Goal: Task Accomplishment & Management: Complete application form

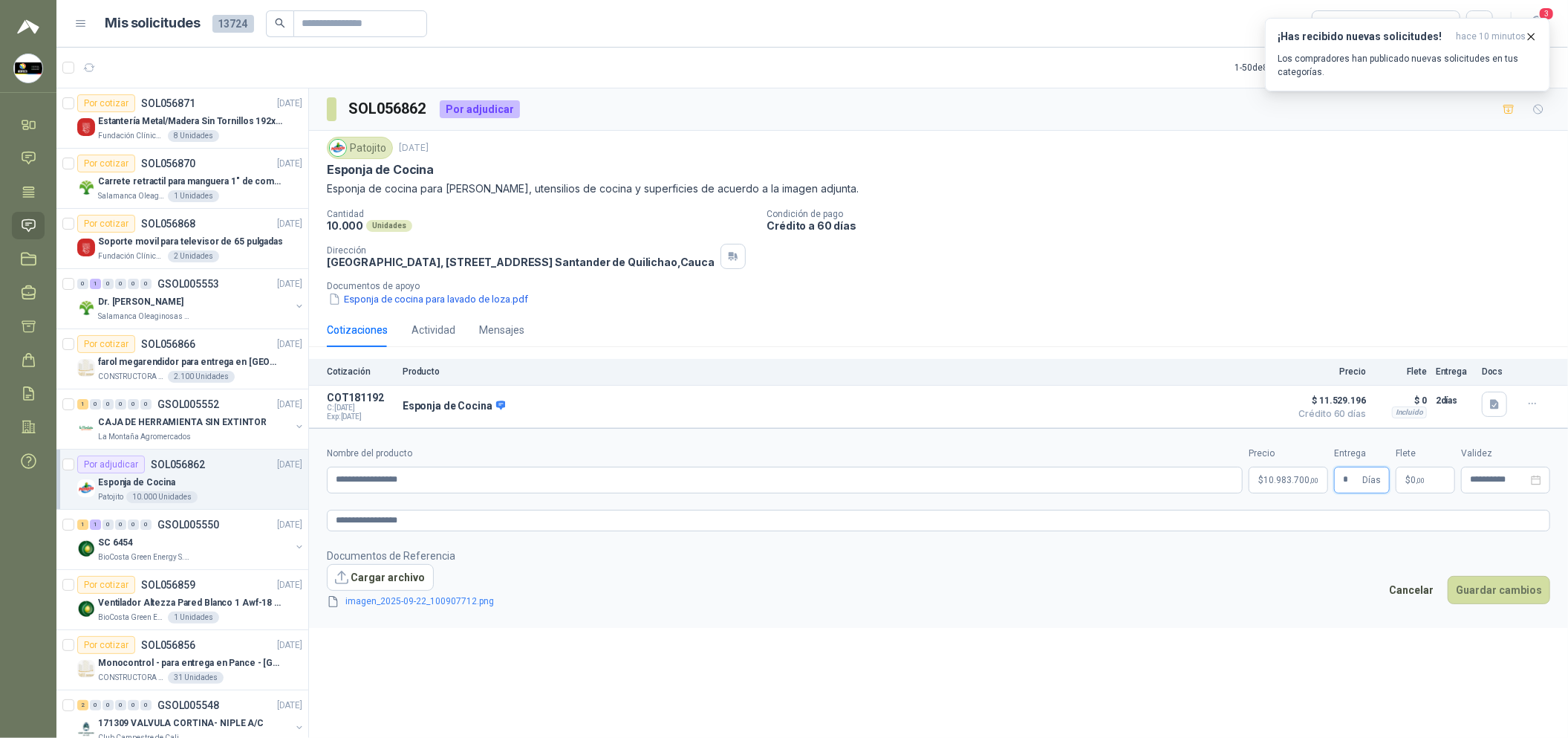
click at [1349, 487] on input "*" at bounding box center [1351, 480] width 16 height 25
type input "*"
click at [1511, 604] on button "Guardar cambios" at bounding box center [1499, 589] width 102 height 28
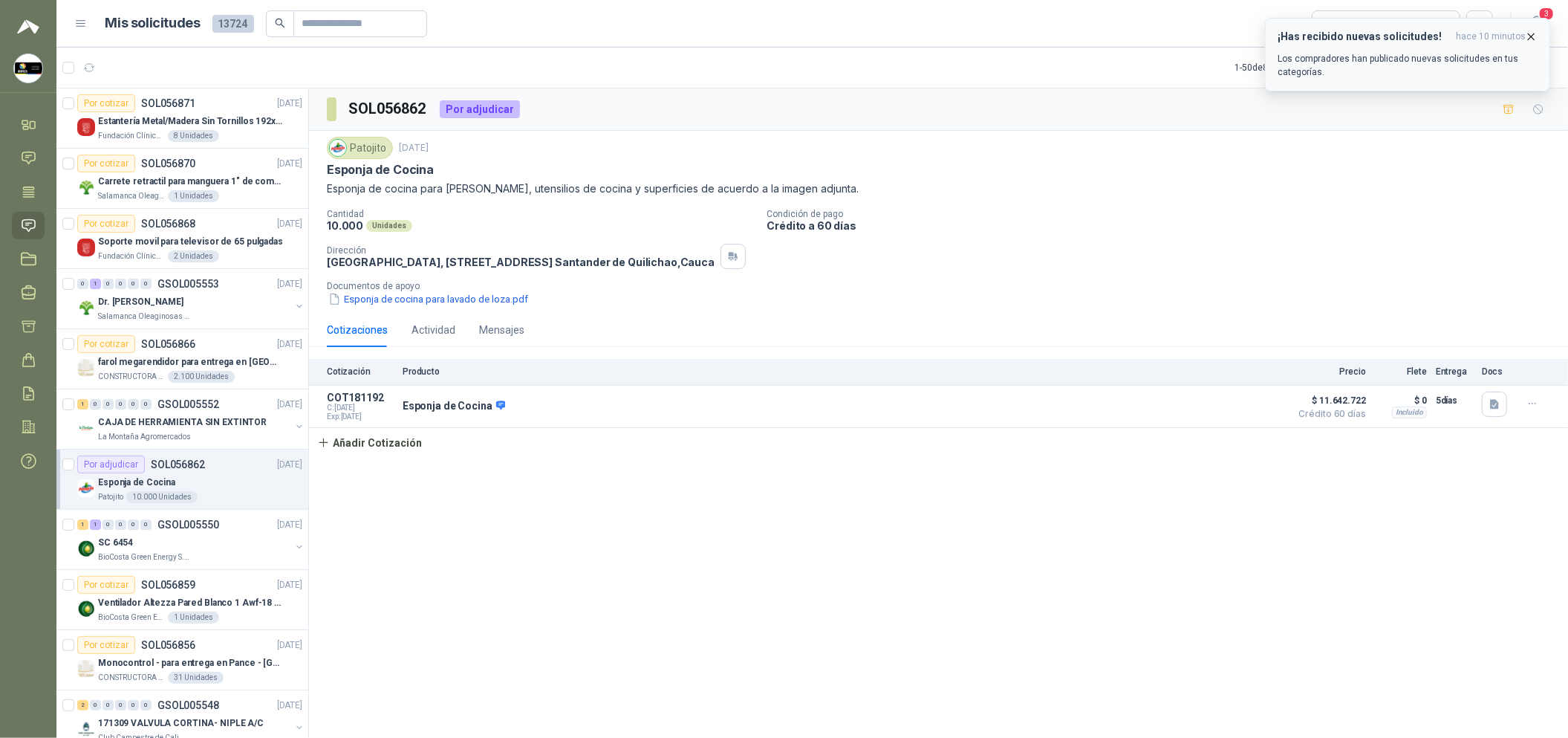
click at [1534, 27] on button "¡Has recibido nuevas solicitudes! hace 10 minutos Los compradores han publicado…" at bounding box center [1408, 55] width 285 height 74
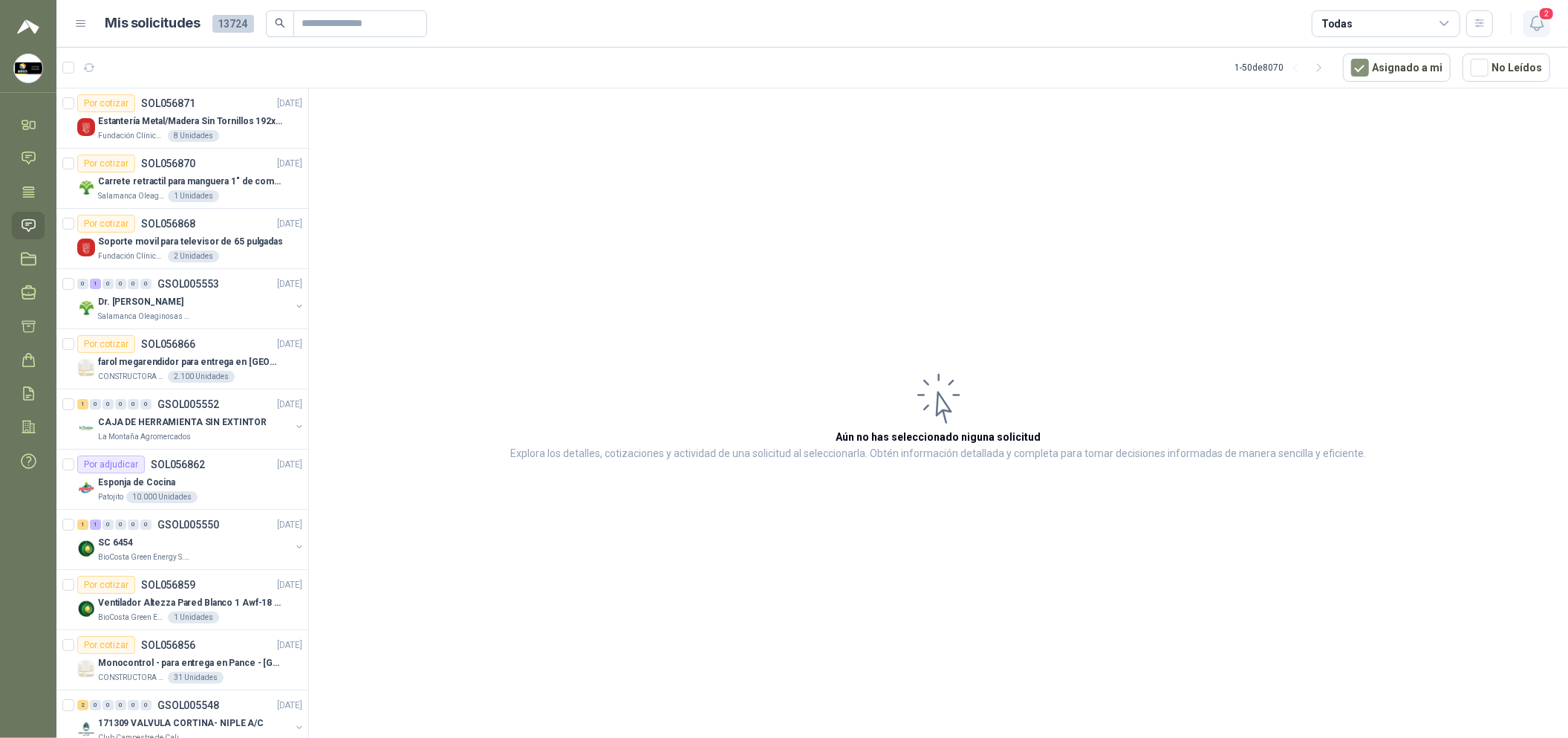
click at [1539, 20] on icon "button" at bounding box center [1536, 23] width 18 height 18
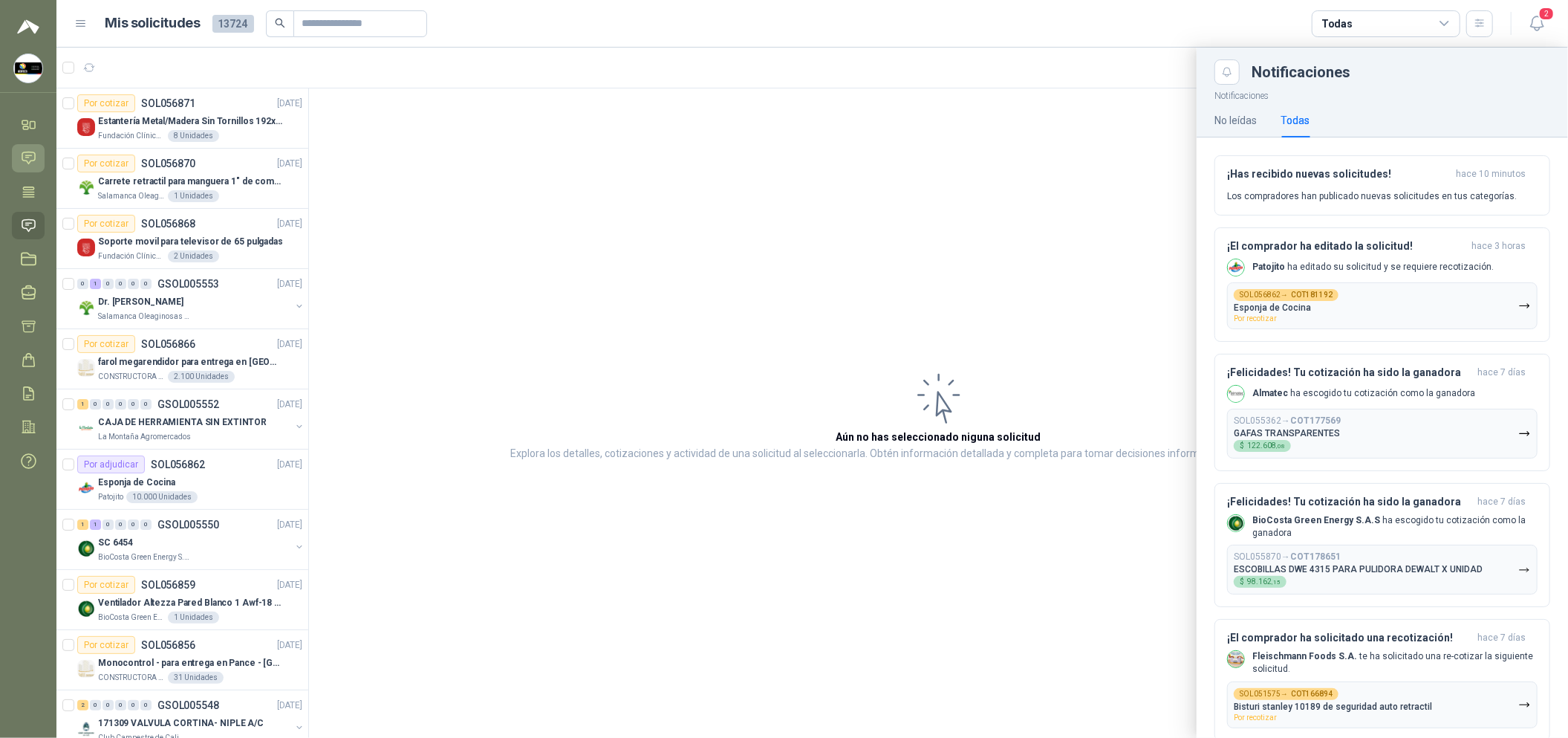
click at [31, 162] on icon at bounding box center [29, 158] width 15 height 15
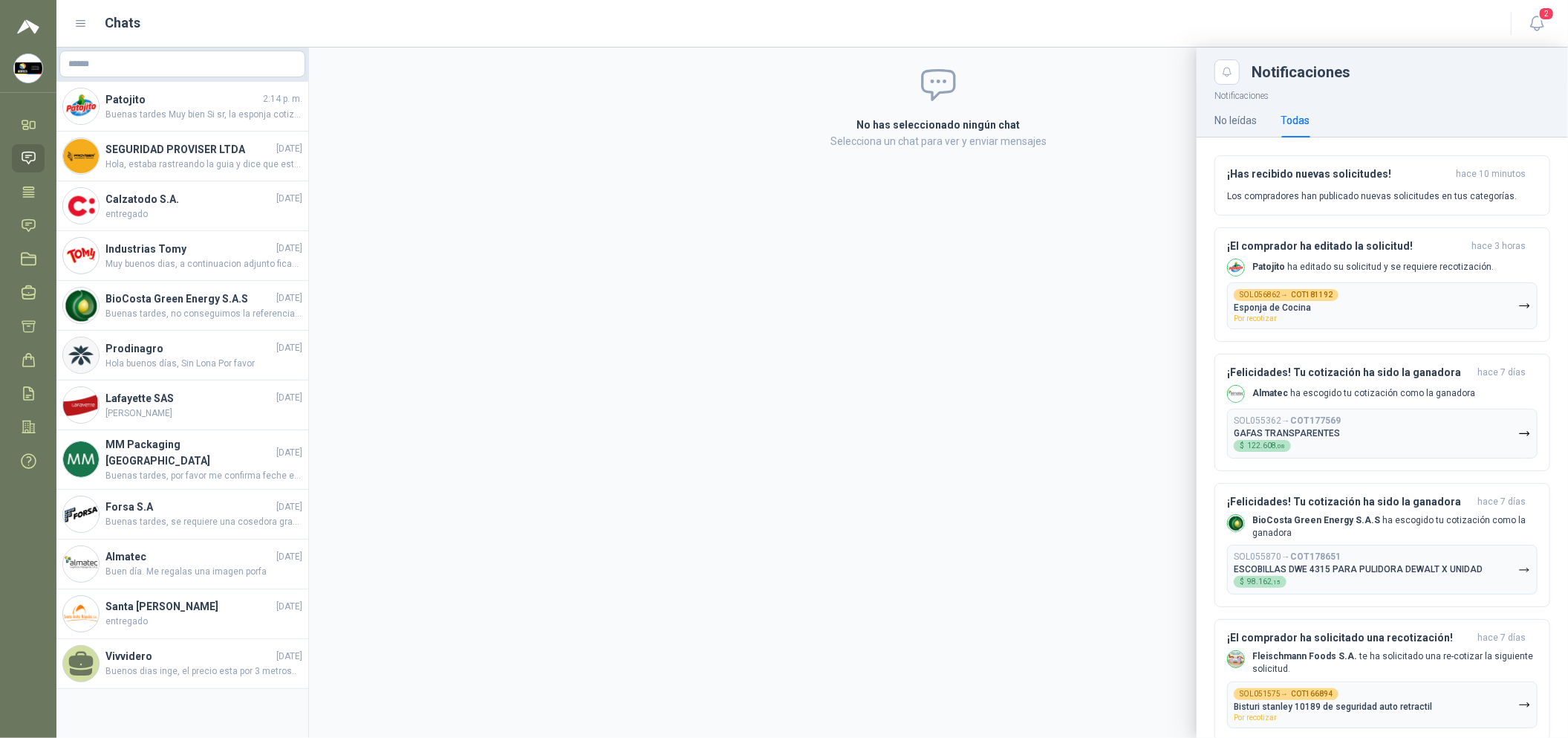
click at [482, 277] on div at bounding box center [812, 392] width 1512 height 690
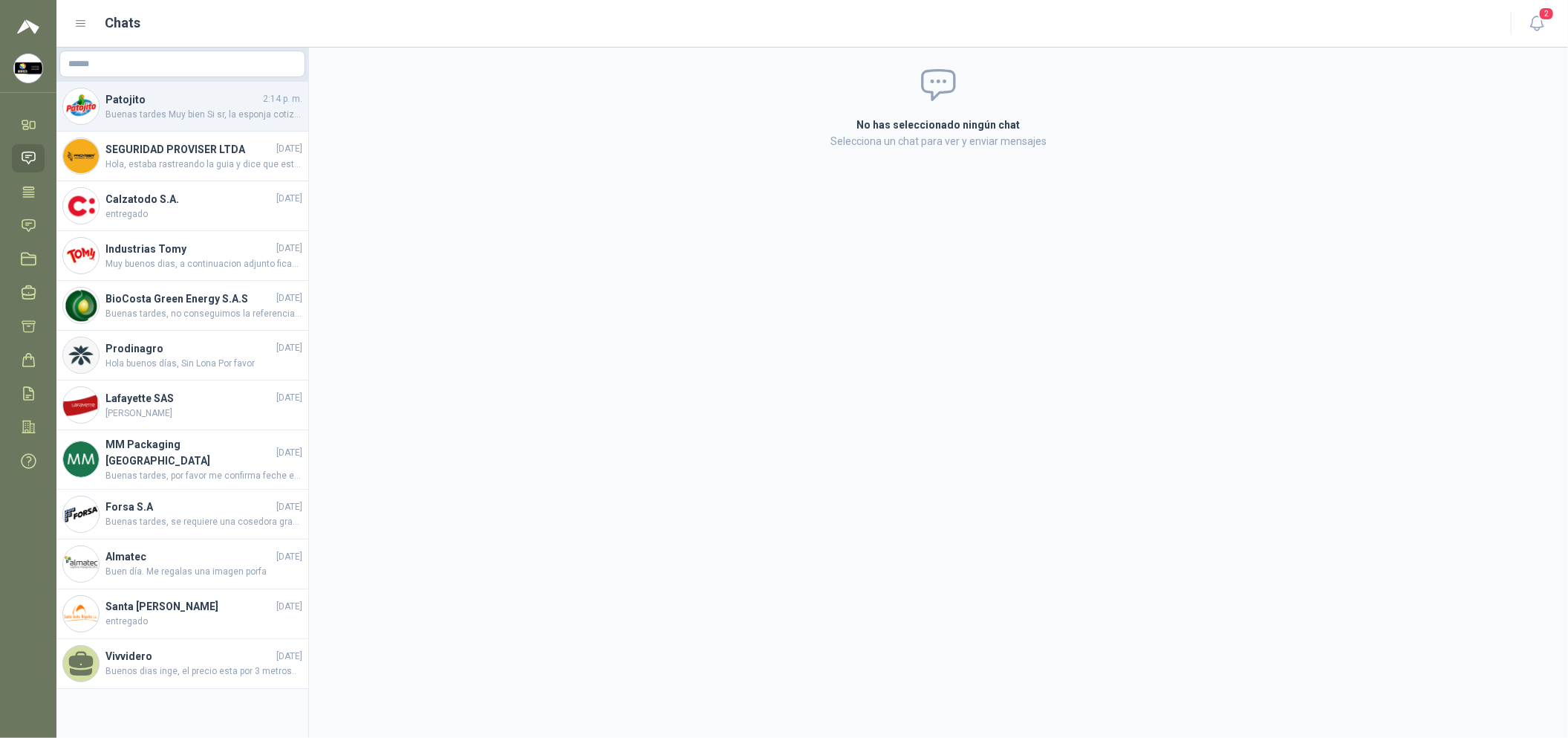
click at [257, 108] on span "Buenas tardes Muy bien Si sr, la esponja cotizada corresponde a la solicitada" at bounding box center [204, 115] width 197 height 14
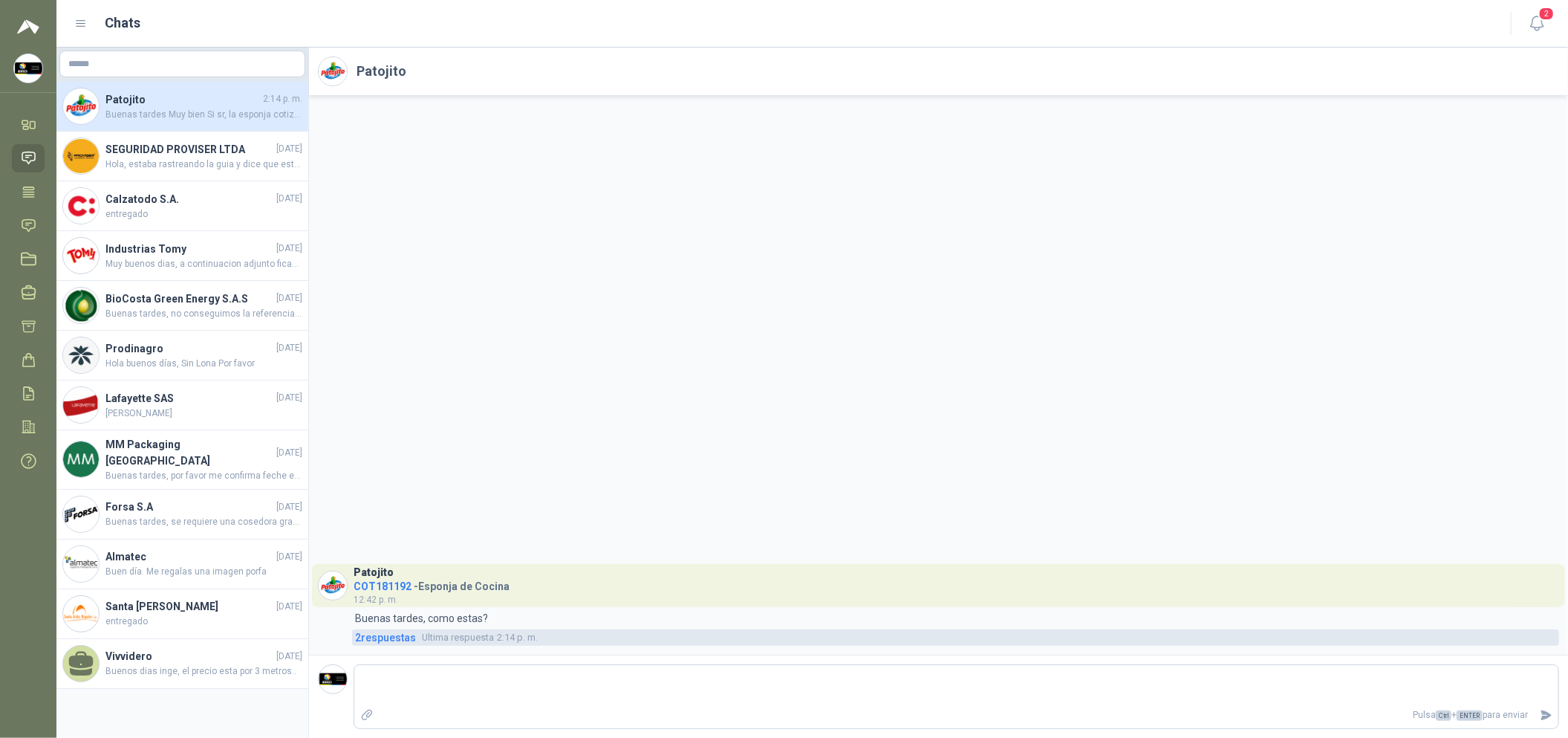
click at [381, 635] on span "2 respuesta s" at bounding box center [386, 637] width 61 height 16
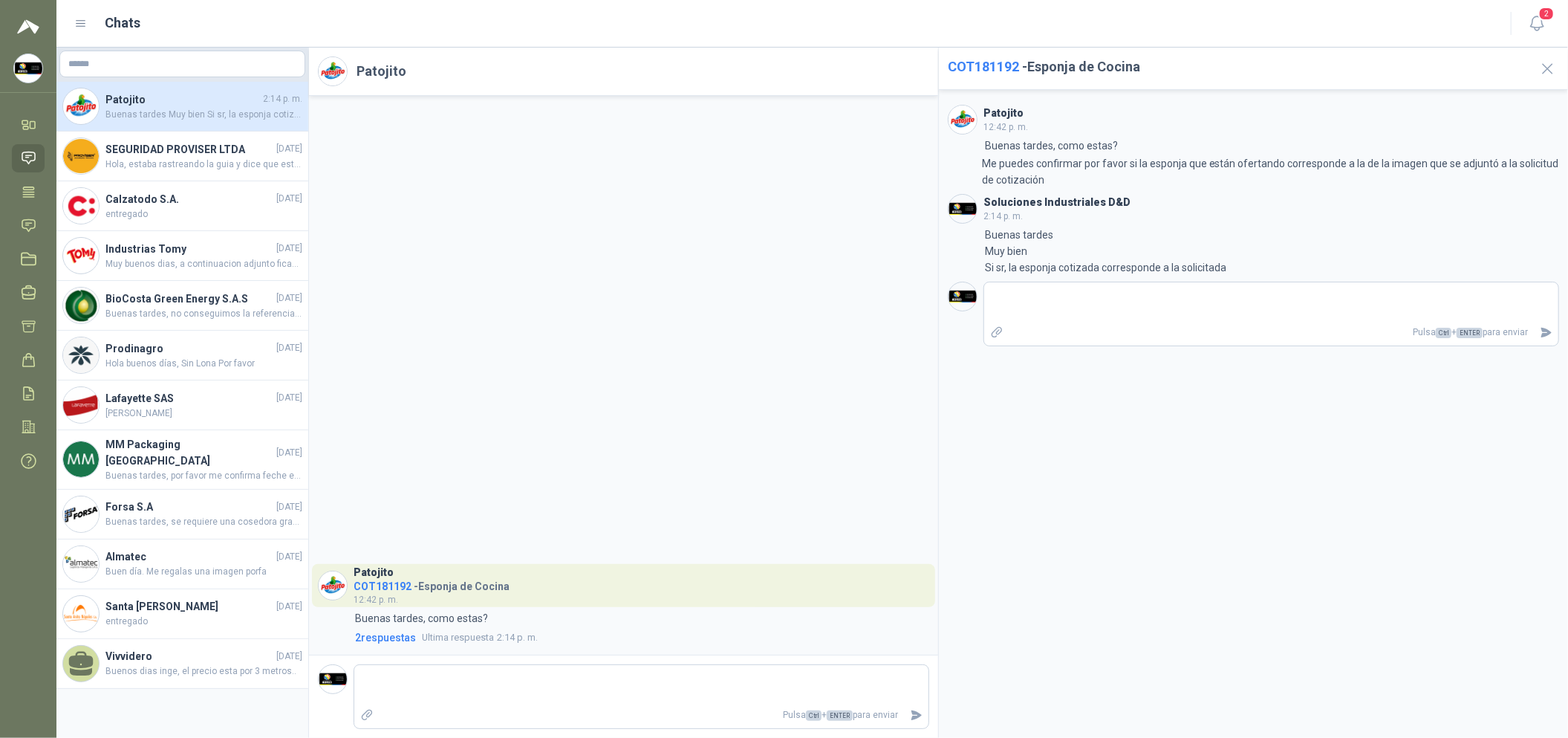
click at [576, 329] on div "Patojito COT181192 - Esponja de Cocina 12:42 p. m. 12:42 Buenas tardes, como es…" at bounding box center [623, 375] width 629 height 559
click at [187, 140] on div "SEGURIDAD PROVISER LTDA [DATE] Hola, estaba rastreando la guia y dice que esta …" at bounding box center [182, 156] width 252 height 50
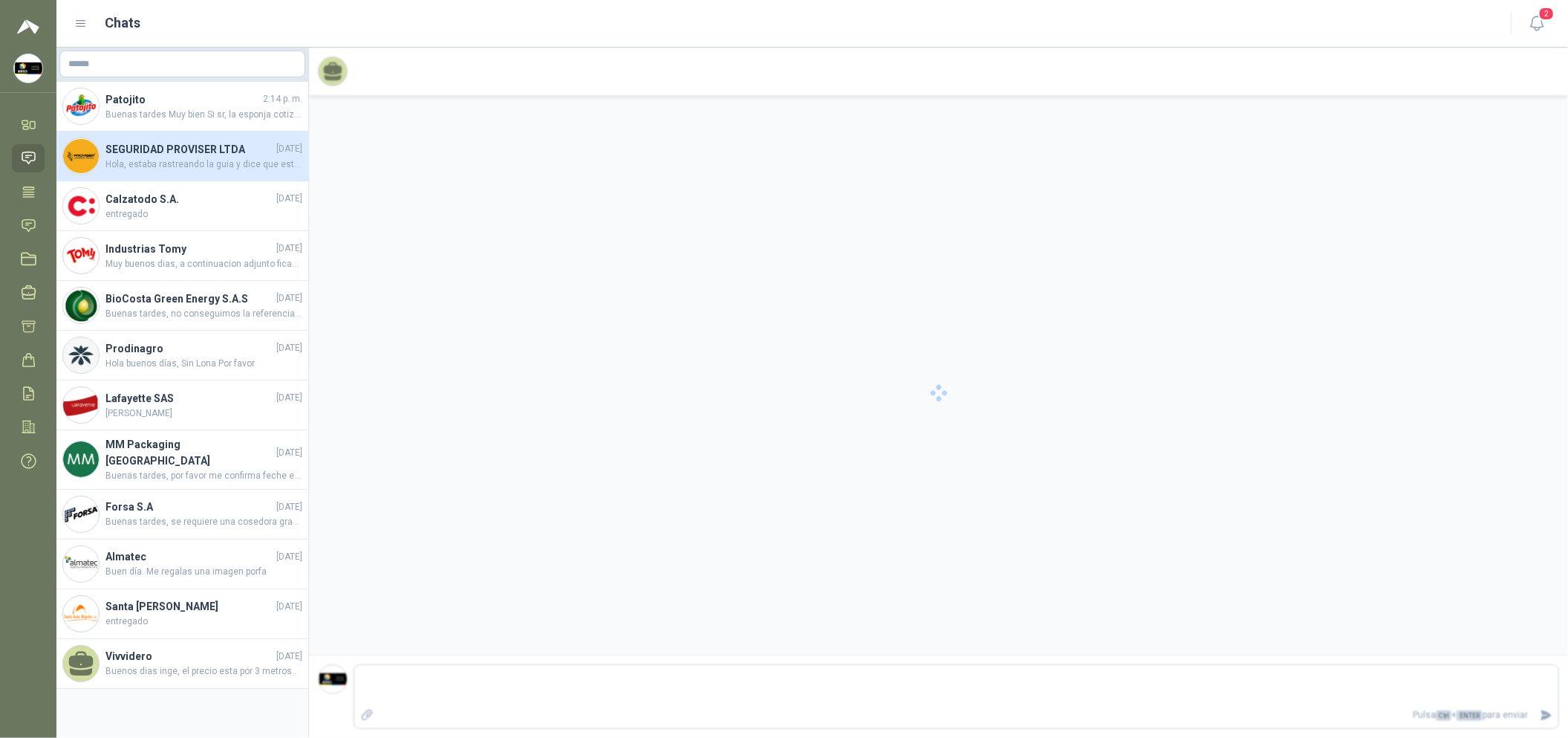
scroll to position [245, 0]
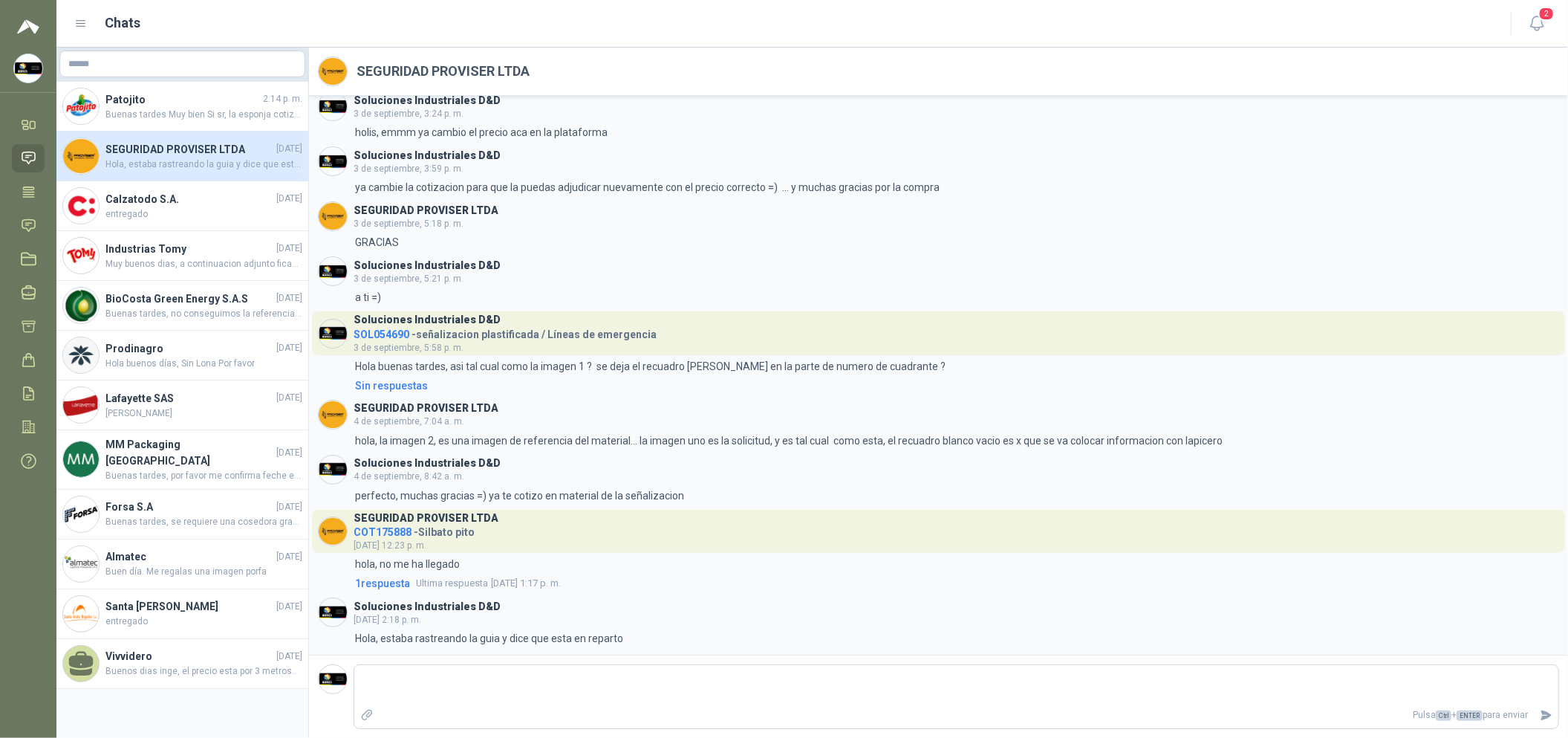
click at [22, 154] on icon at bounding box center [28, 158] width 12 height 11
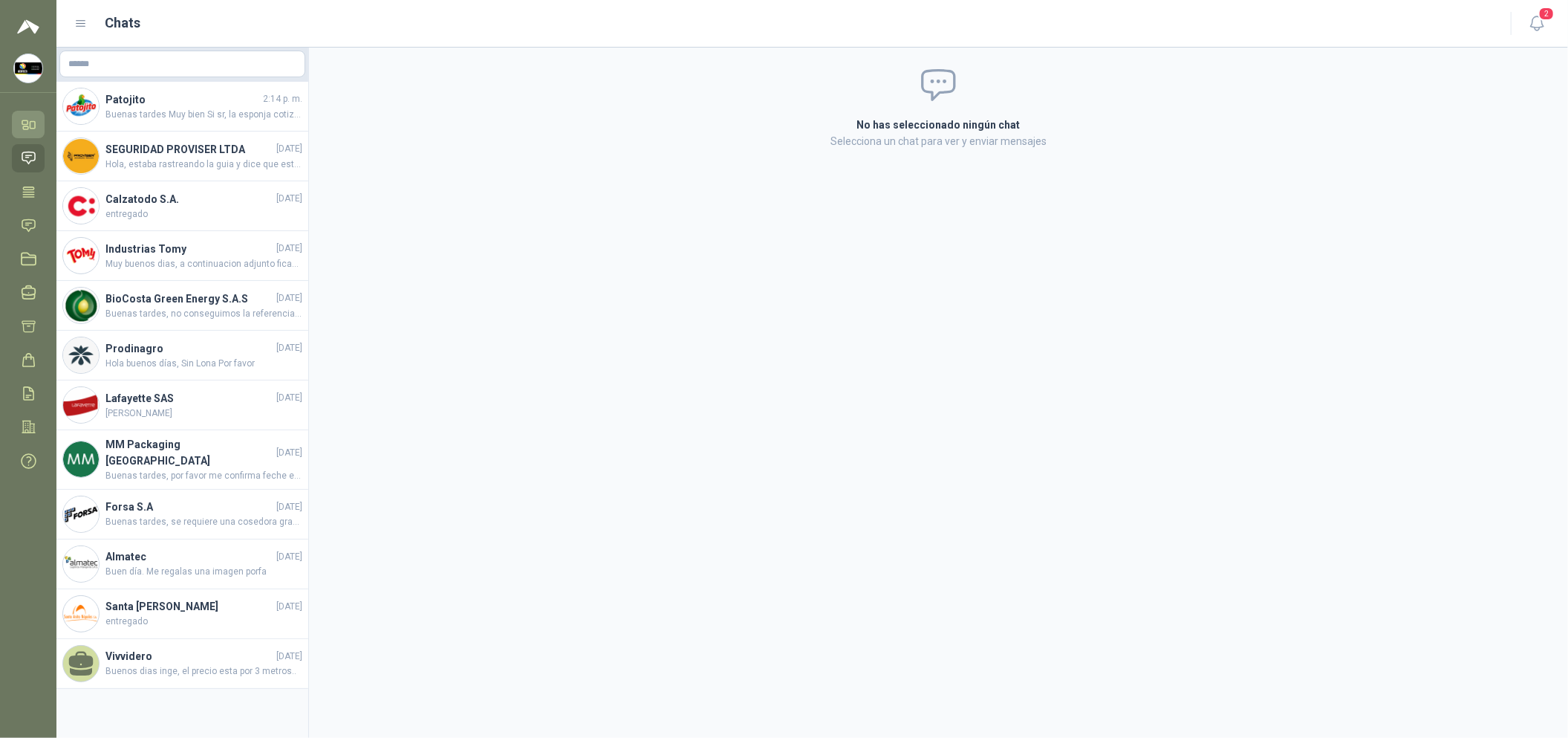
click at [32, 133] on link "Inicio" at bounding box center [28, 124] width 33 height 28
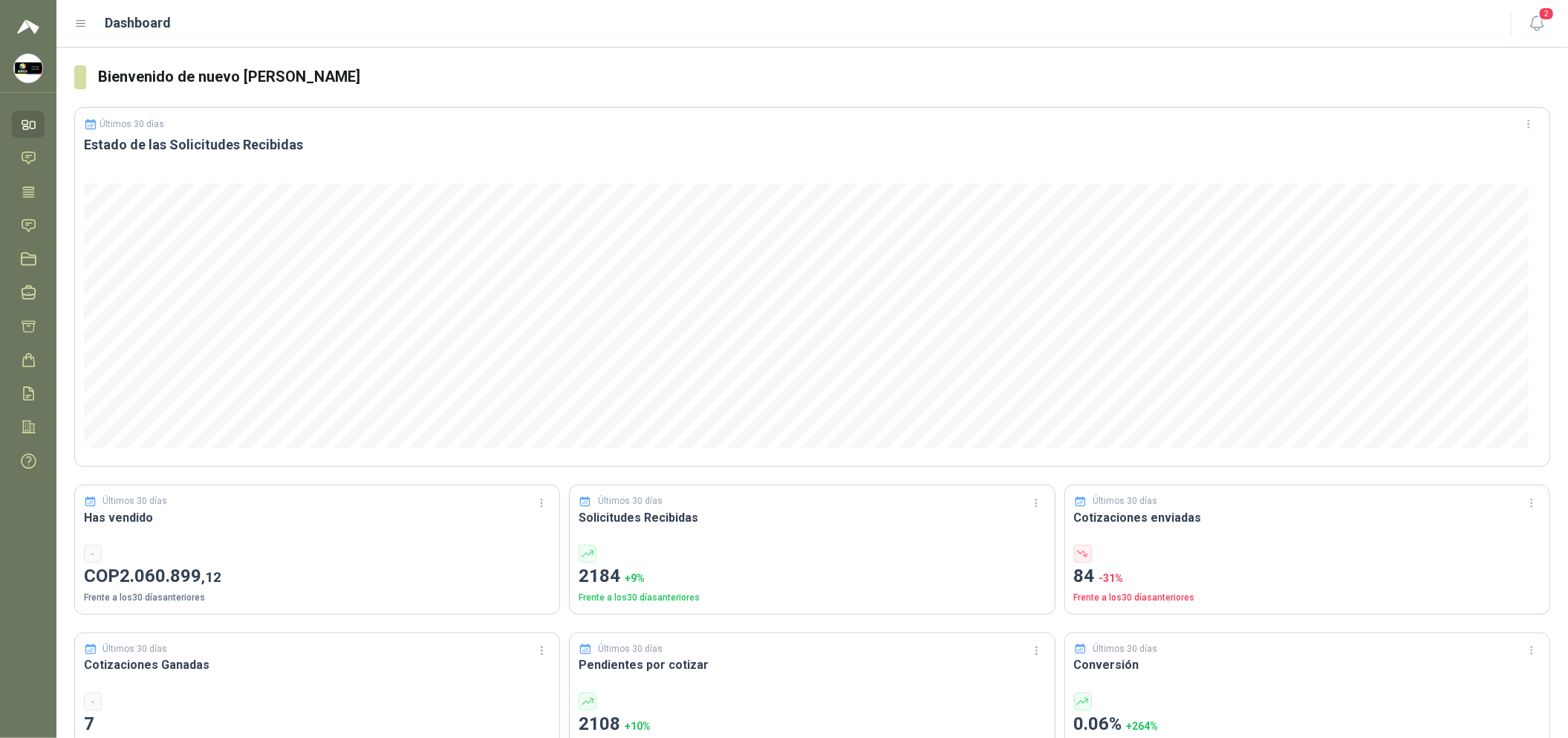
click at [27, 242] on ul "Inicio Chat Tareas Solicitudes Licitaciones Negociaciones Cotizar Órdenes de Co…" at bounding box center [28, 296] width 56 height 369
click at [34, 219] on icon at bounding box center [29, 225] width 15 height 15
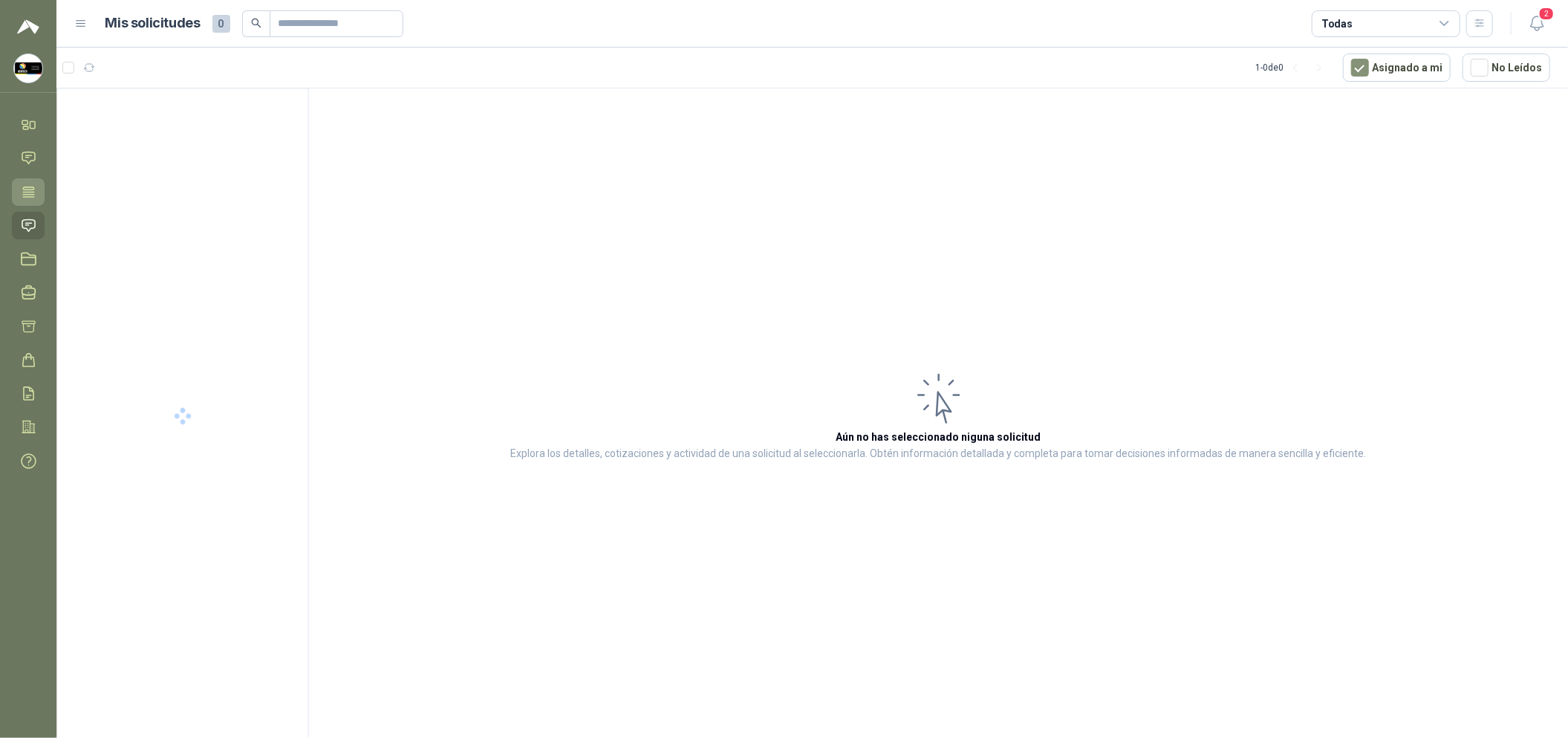
click at [33, 184] on icon at bounding box center [29, 191] width 15 height 15
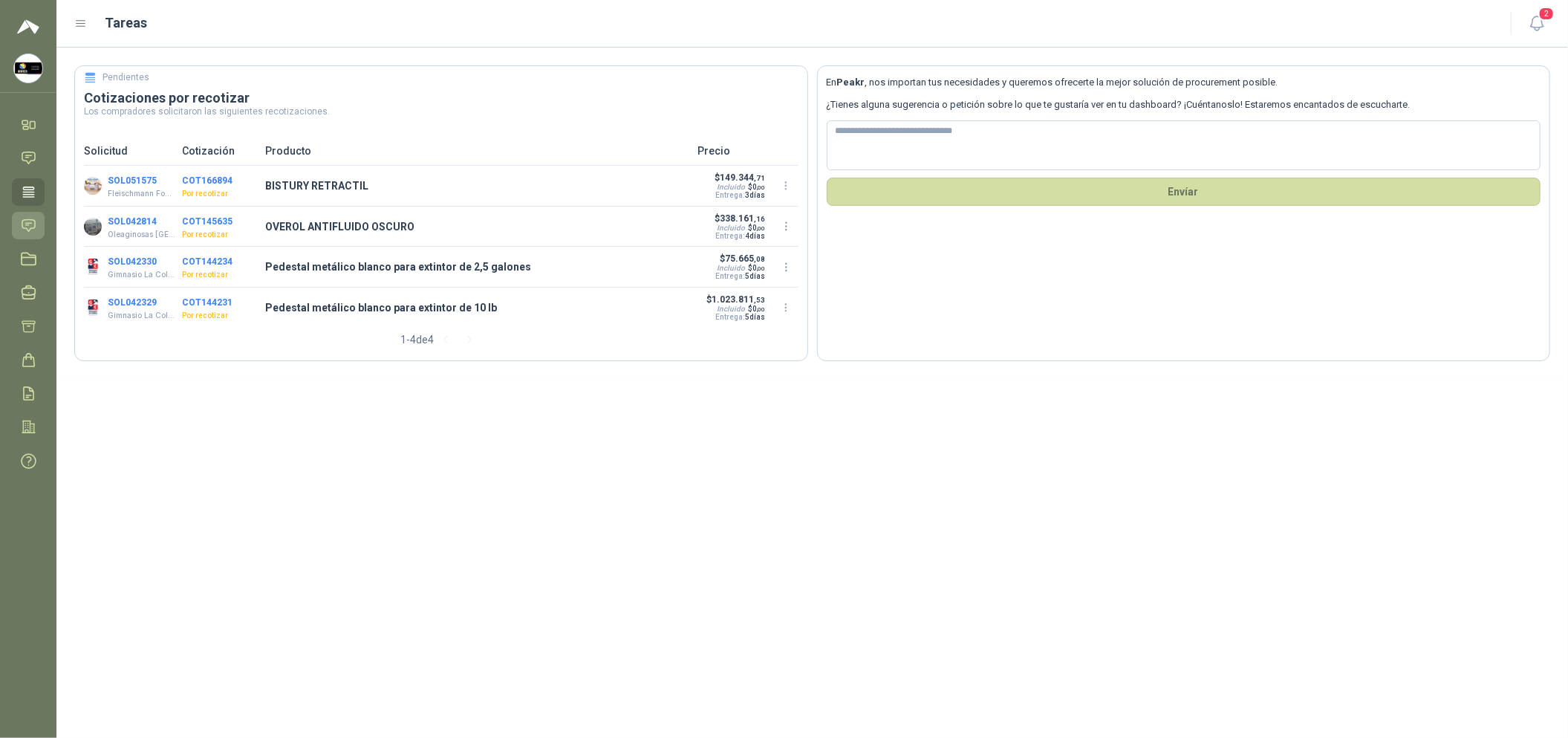
click at [15, 229] on link "Solicitudes" at bounding box center [28, 225] width 33 height 28
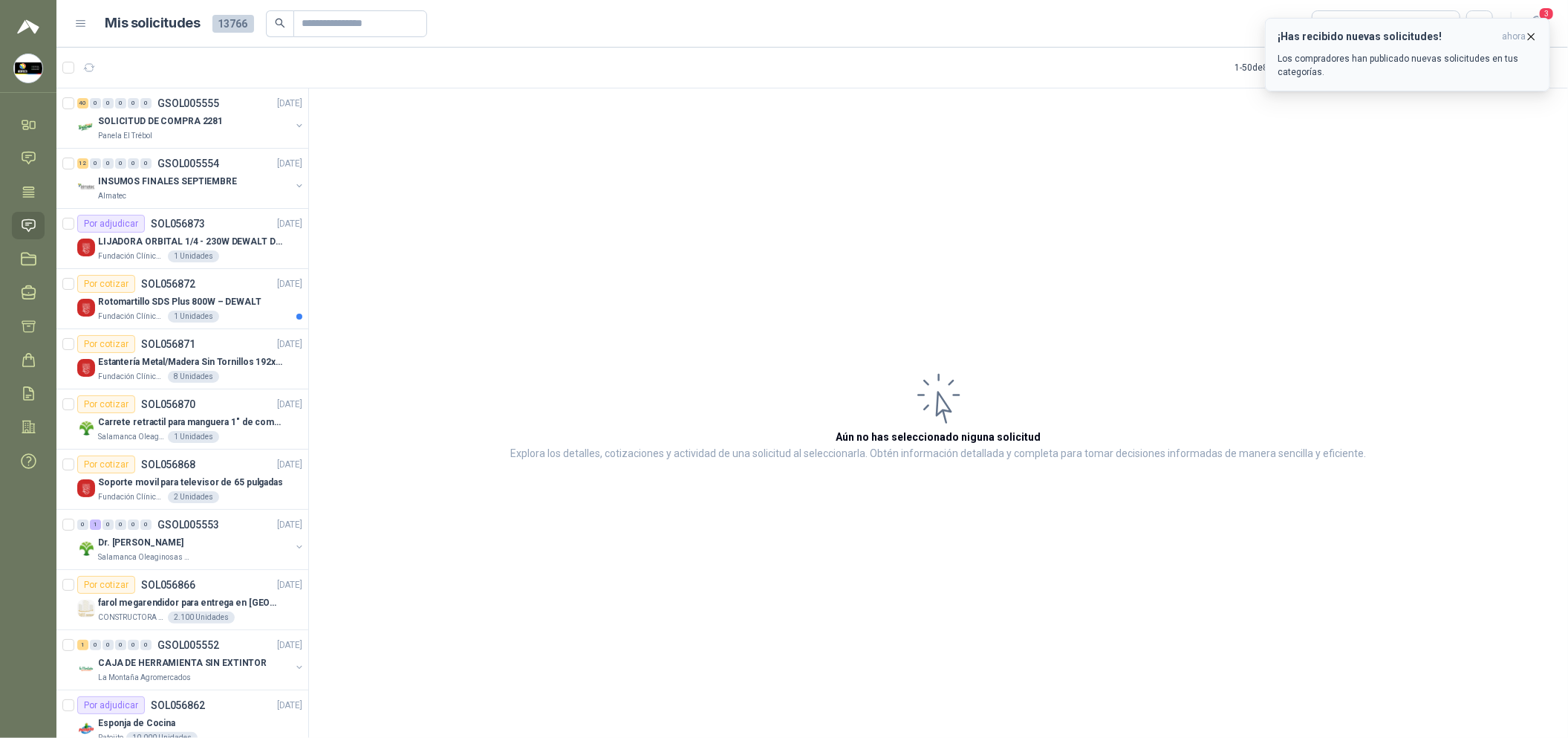
click at [1534, 33] on icon "button" at bounding box center [1531, 36] width 12 height 12
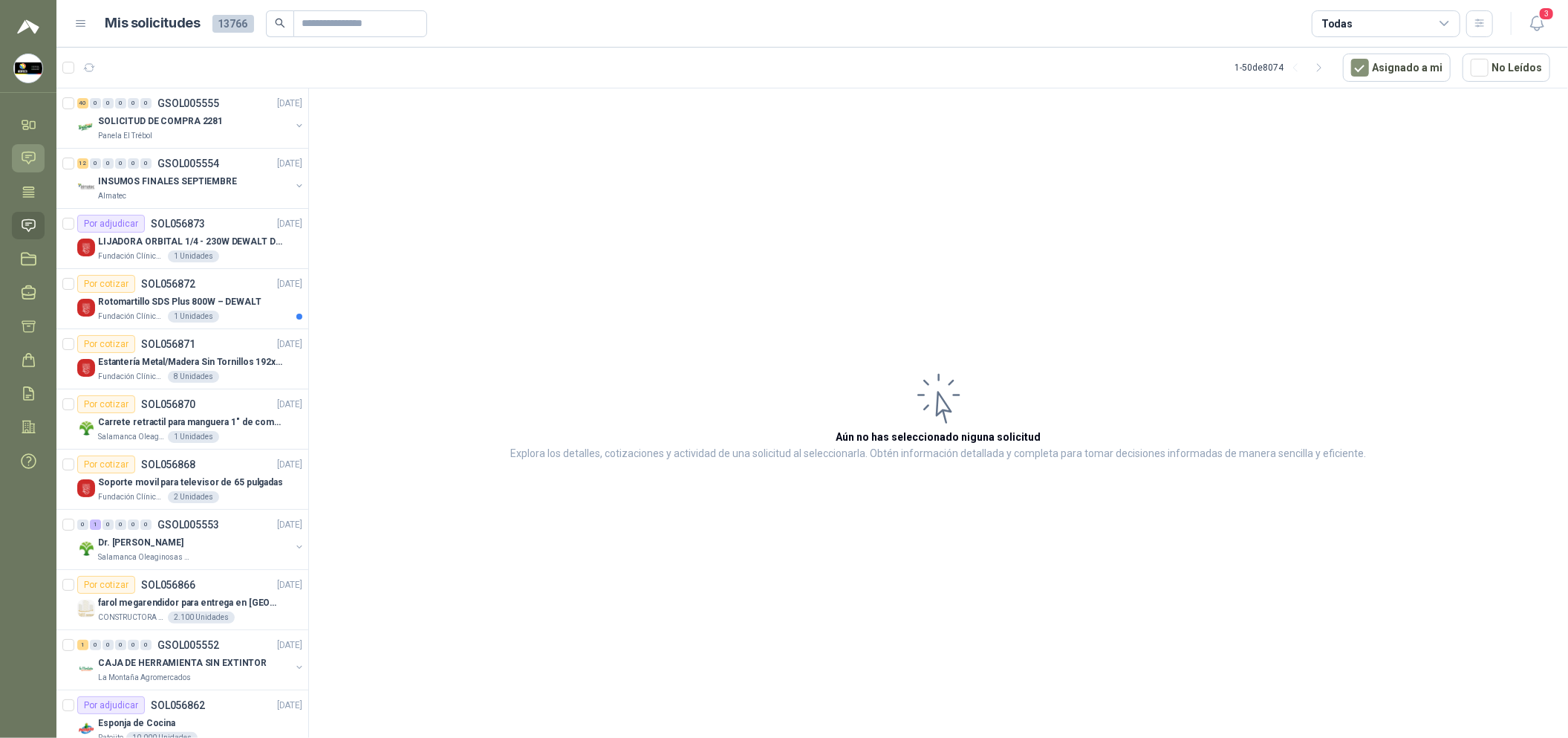
click at [29, 148] on link "Chat" at bounding box center [28, 158] width 33 height 28
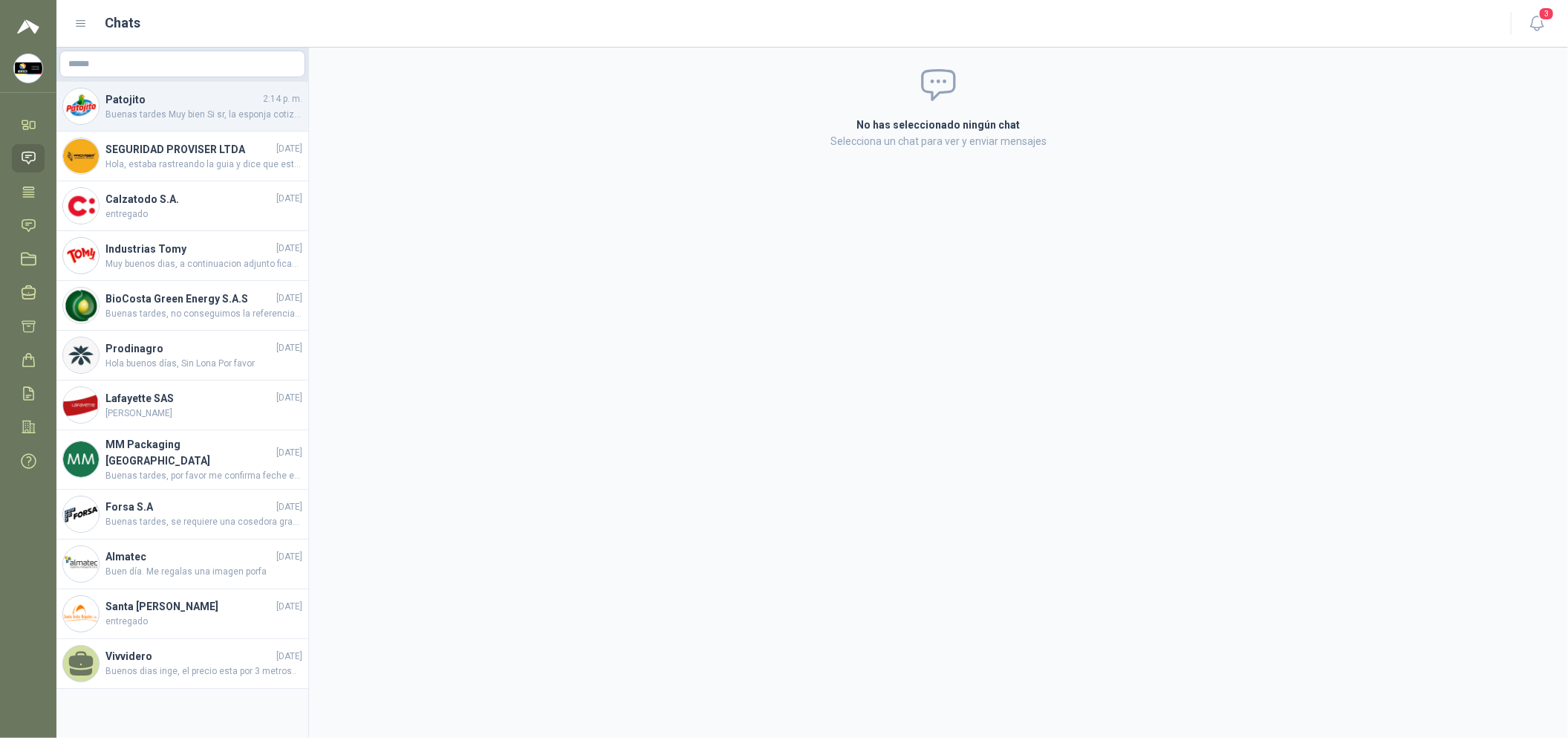
click at [190, 111] on span "Buenas tardes Muy bien Si sr, la esponja cotizada corresponde a la solicitada" at bounding box center [204, 115] width 197 height 14
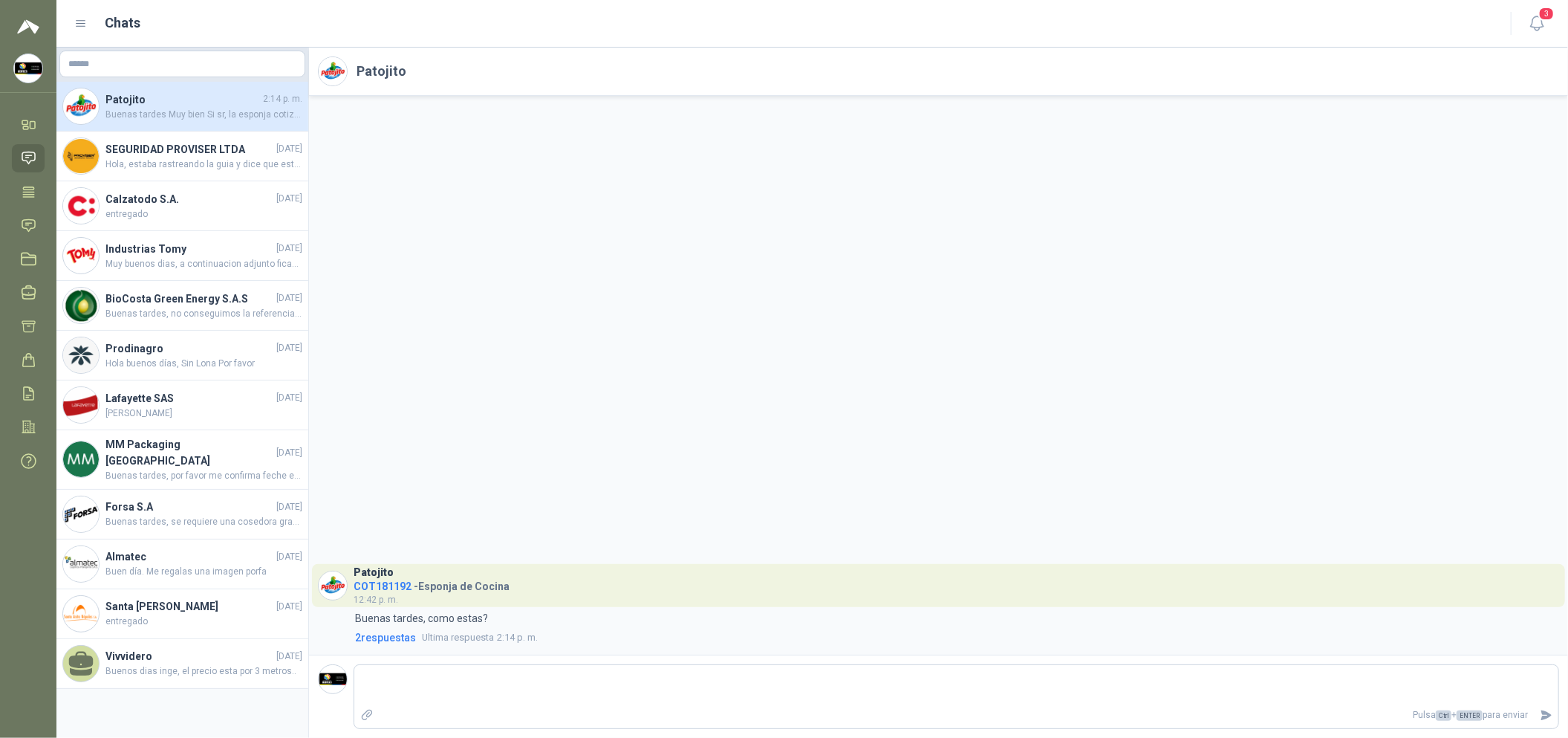
click at [29, 159] on icon at bounding box center [29, 158] width 15 height 15
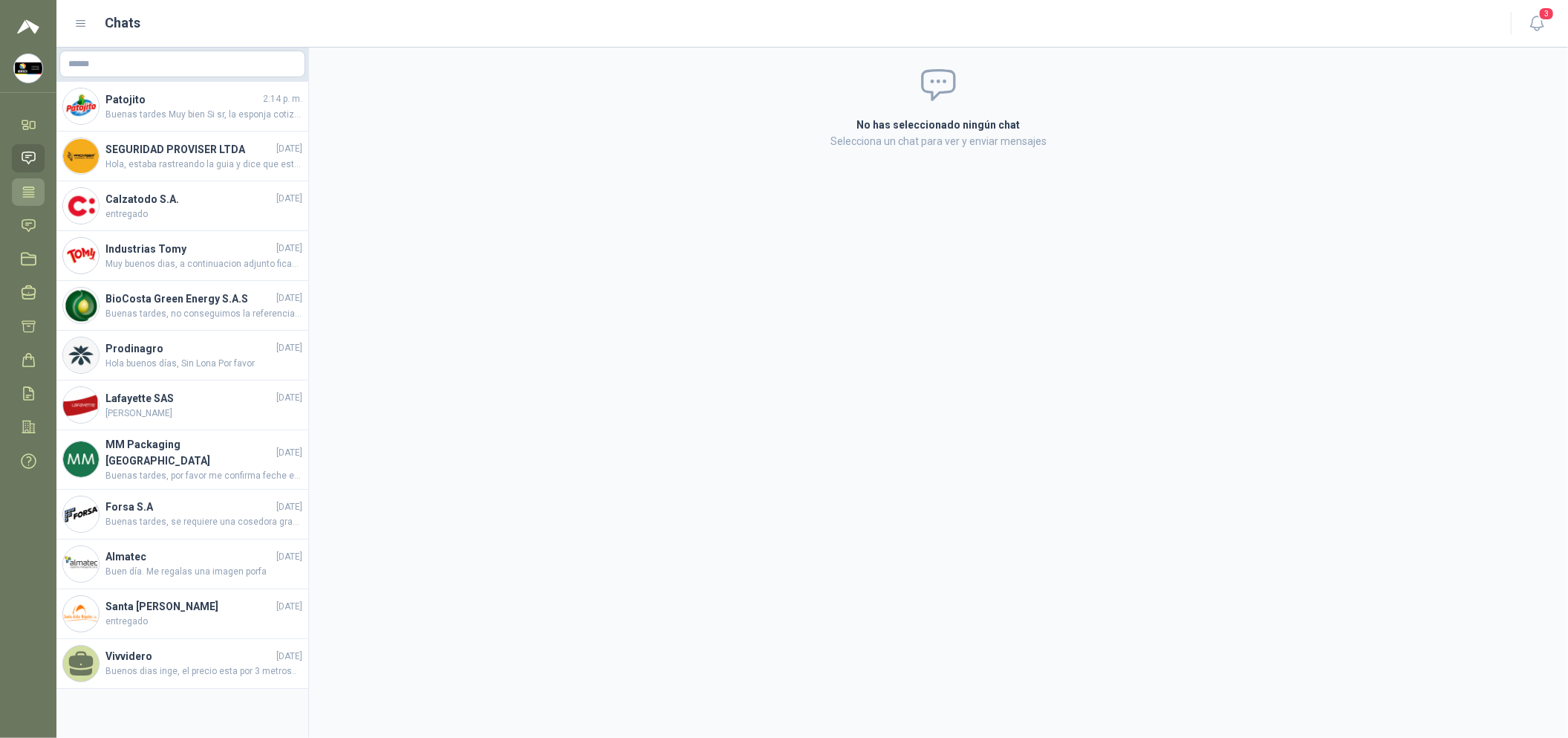
click at [28, 190] on icon at bounding box center [29, 191] width 15 height 15
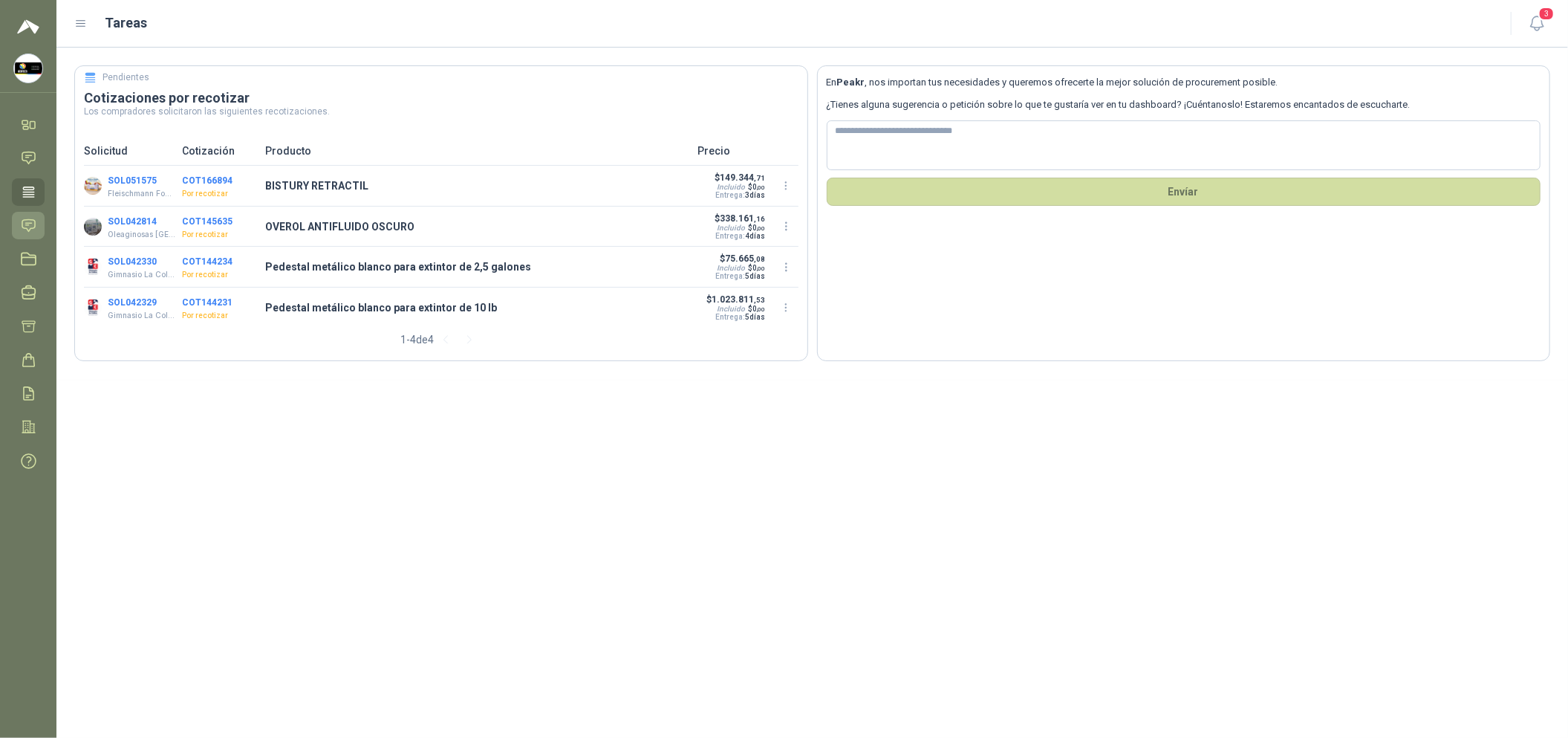
click at [30, 233] on icon at bounding box center [29, 225] width 15 height 15
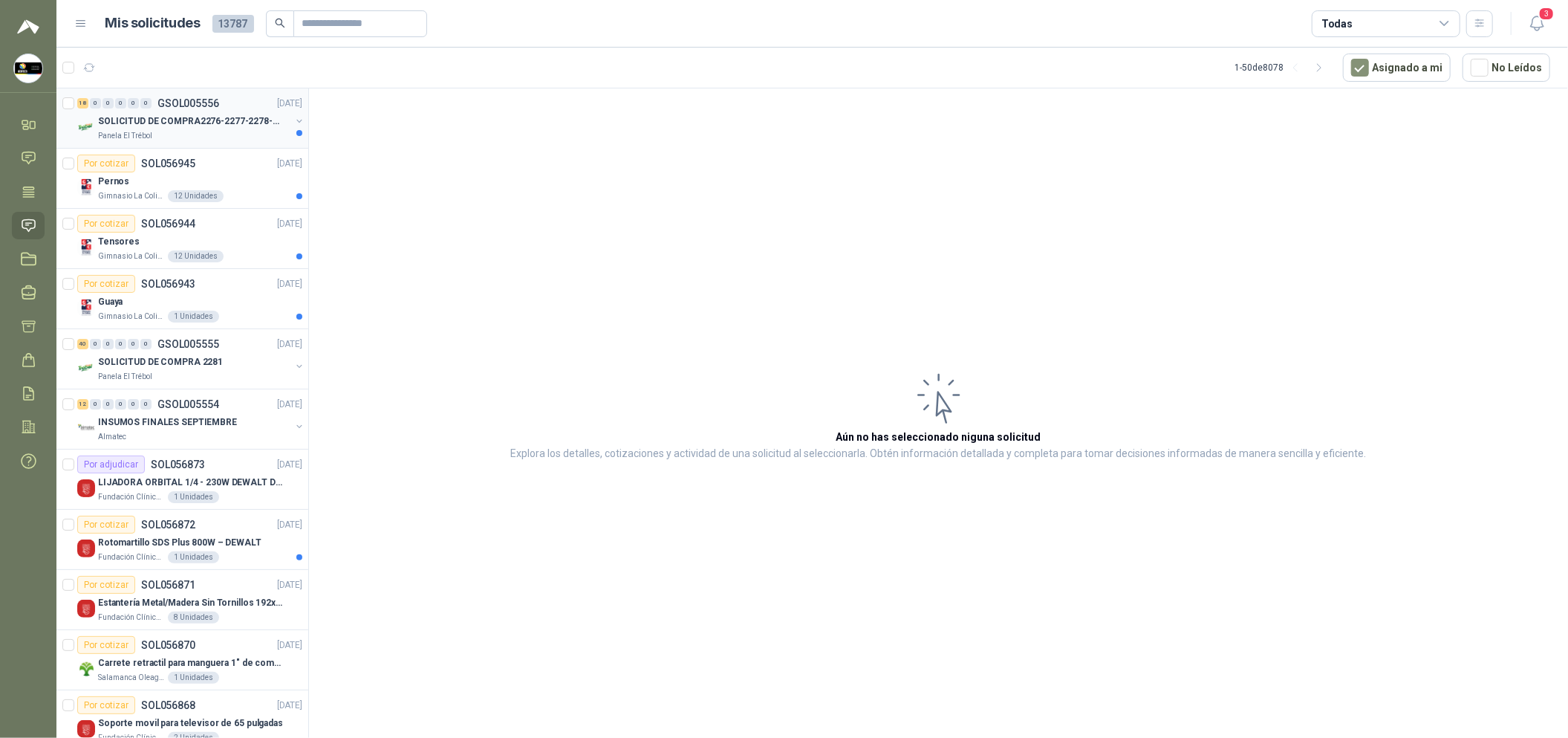
click at [178, 132] on div "Panela El Trébol" at bounding box center [193, 136] width 192 height 11
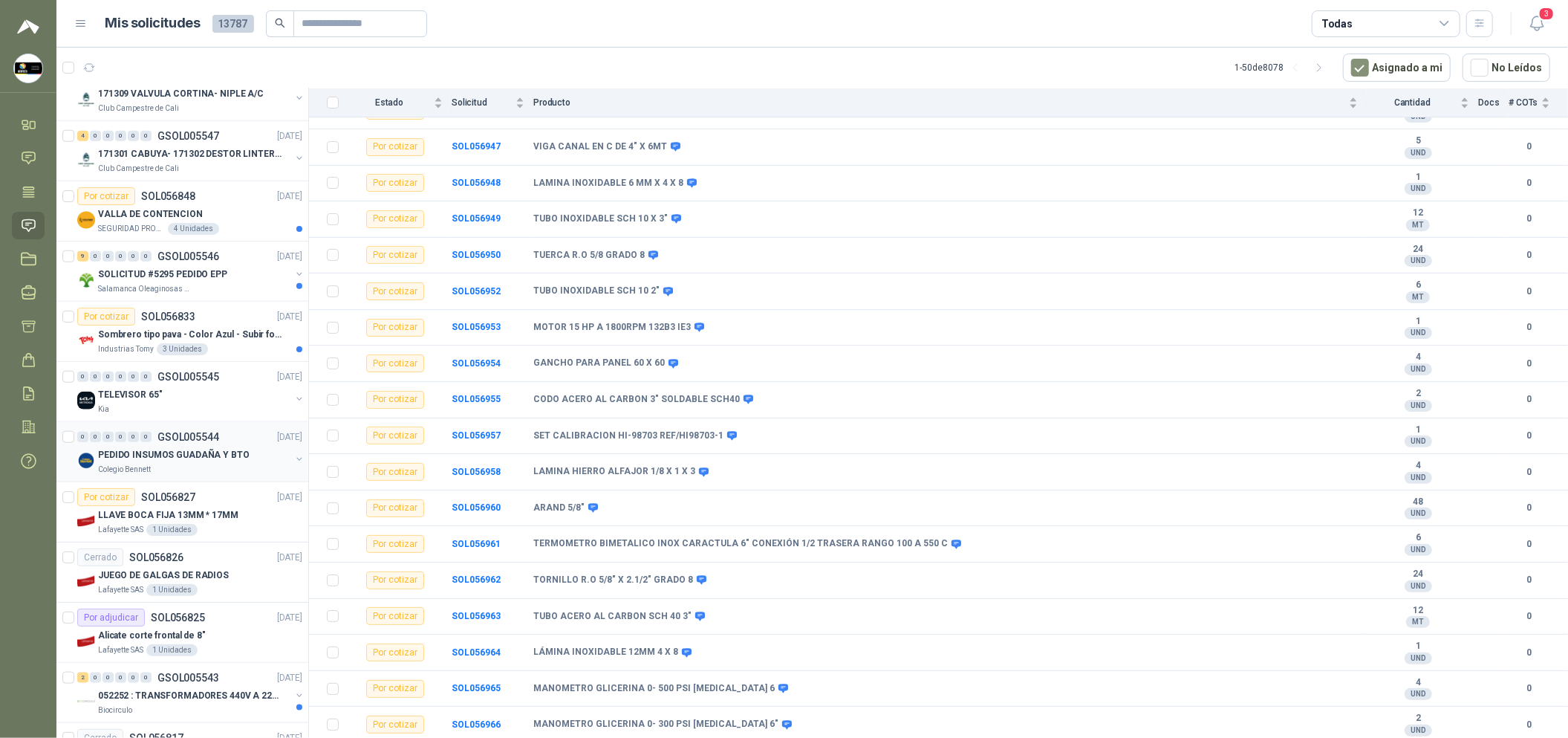
scroll to position [1113, 0]
click at [244, 400] on div "Kia" at bounding box center [193, 406] width 192 height 11
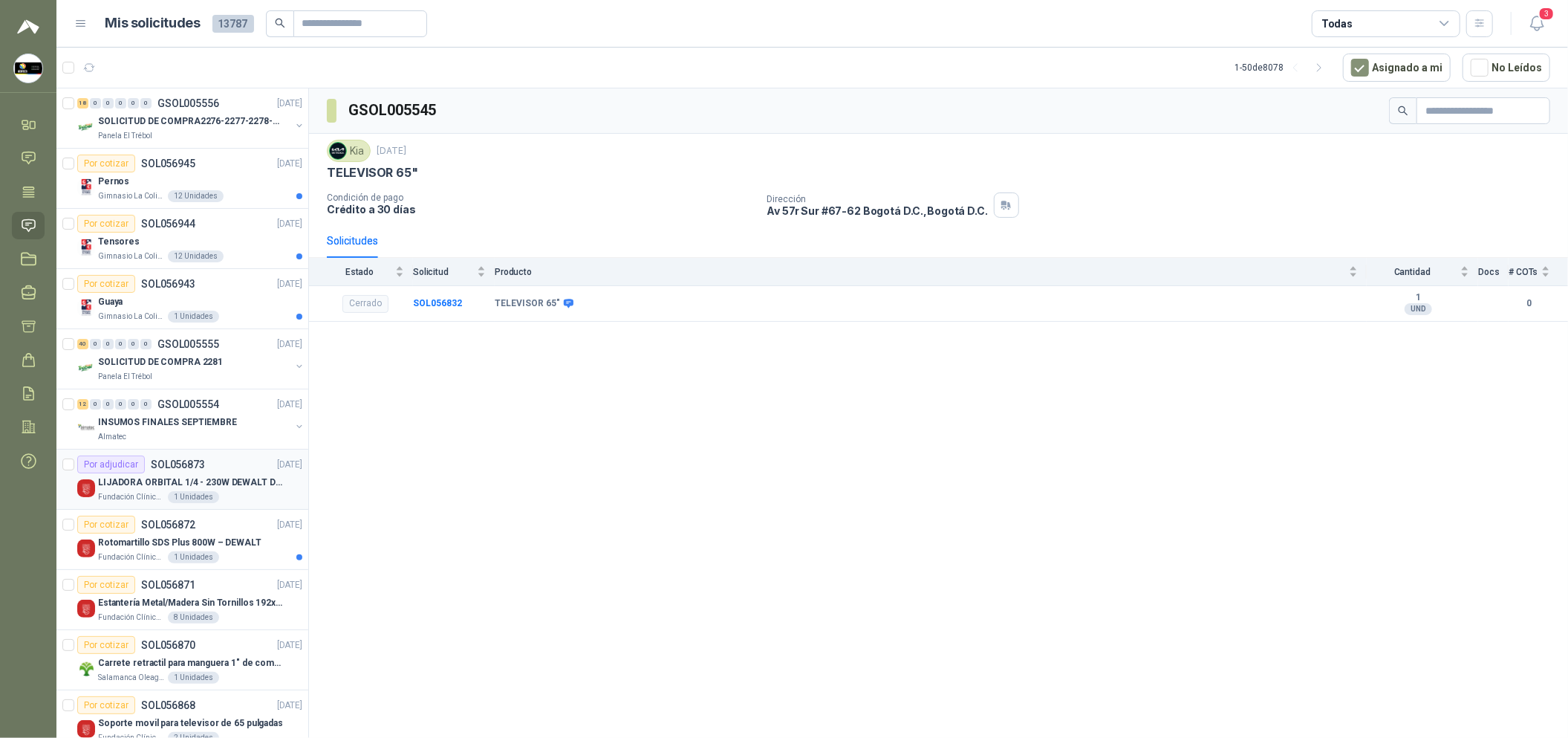
click at [138, 503] on p "Fundación Clínica Shaio" at bounding box center [131, 497] width 67 height 11
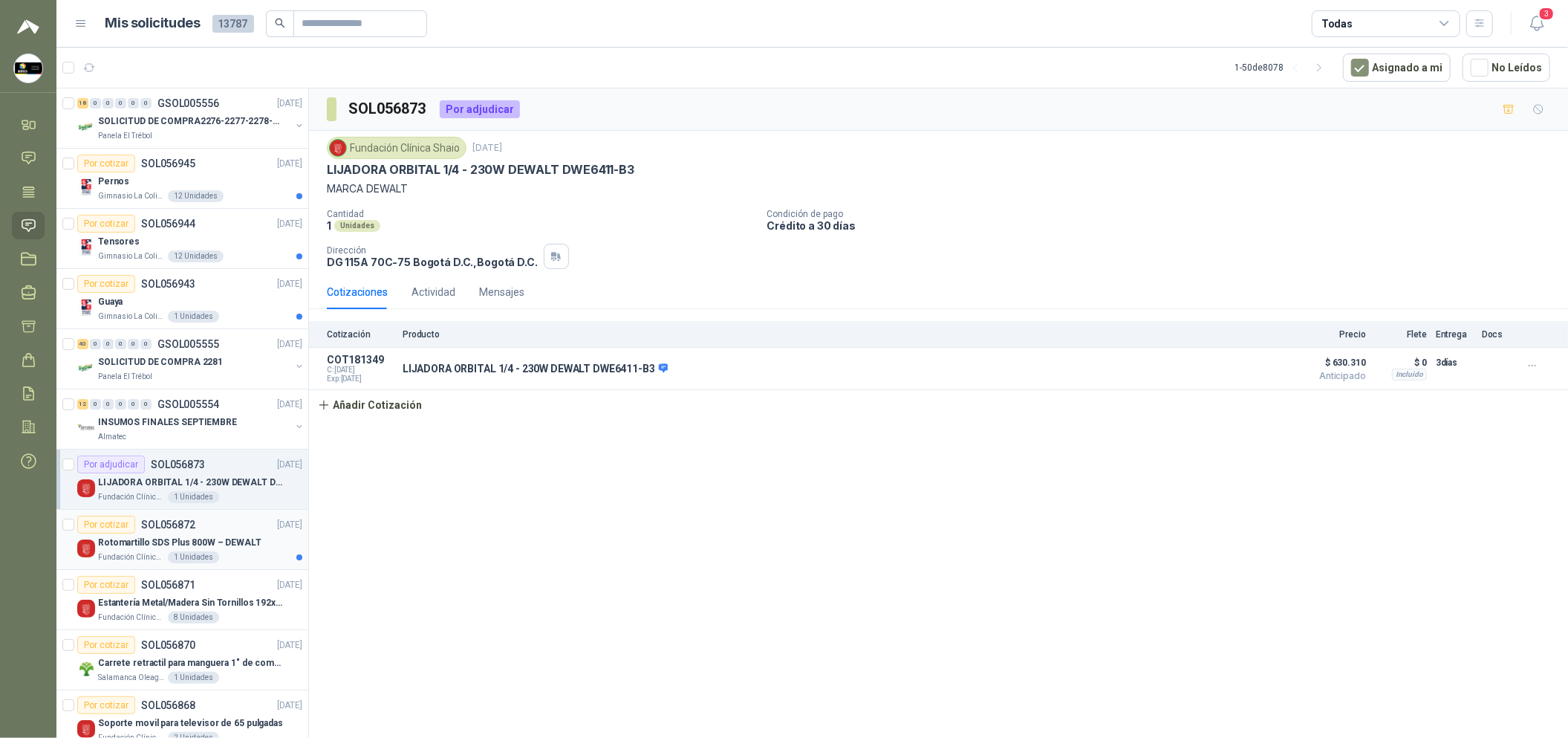
click at [135, 543] on p "Rotomartillo SDS Plus 800W – DEWALT" at bounding box center [179, 543] width 164 height 14
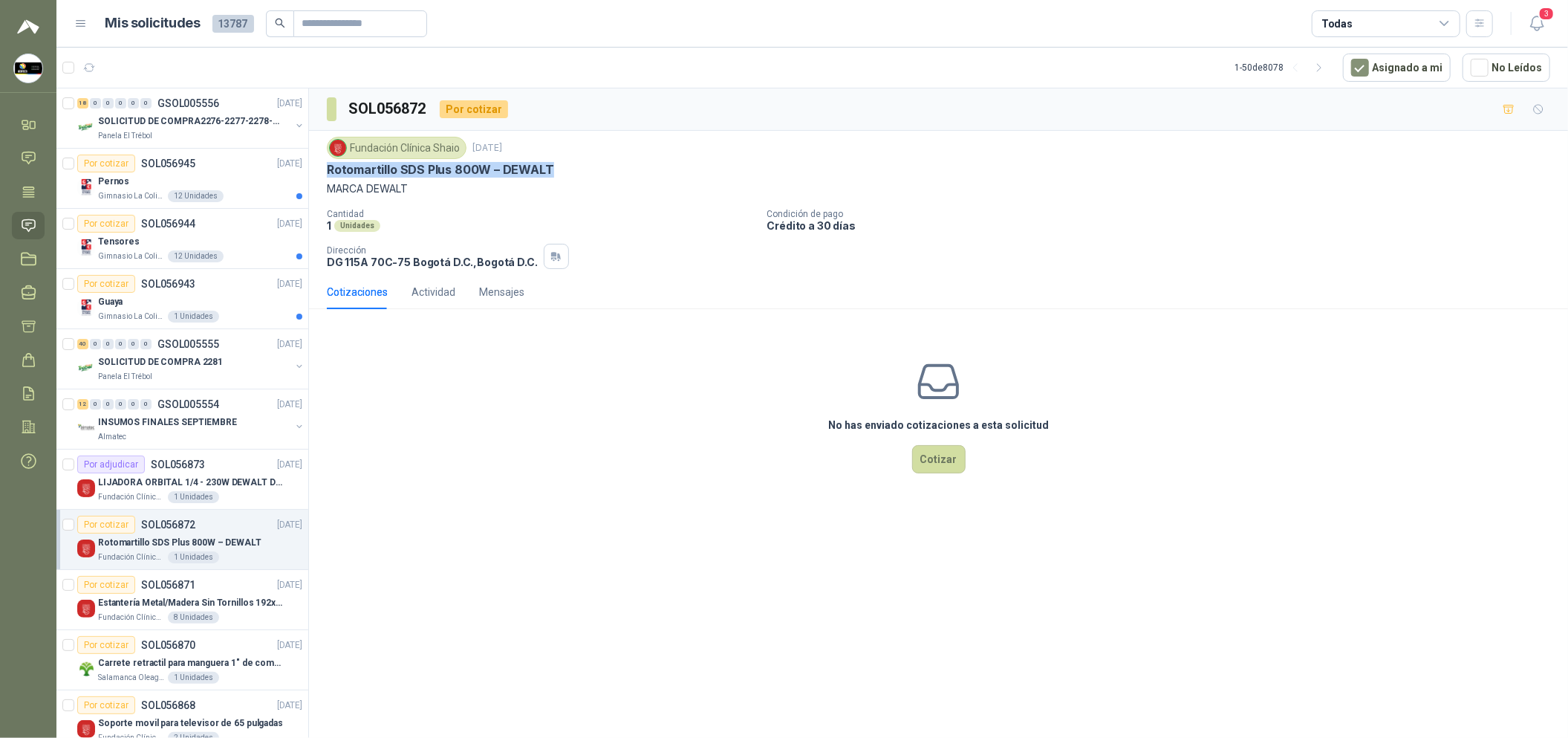
drag, startPoint x: 569, startPoint y: 164, endPoint x: 324, endPoint y: 171, distance: 245.1
click at [324, 171] on div "Fundación Clínica Shaio [DATE] Rotomartillo SDS Plus 800W – DEWALT MARCA DEWALT…" at bounding box center [938, 203] width 1259 height 145
copy p "Rotomartillo SDS Plus 800W – DEWALT"
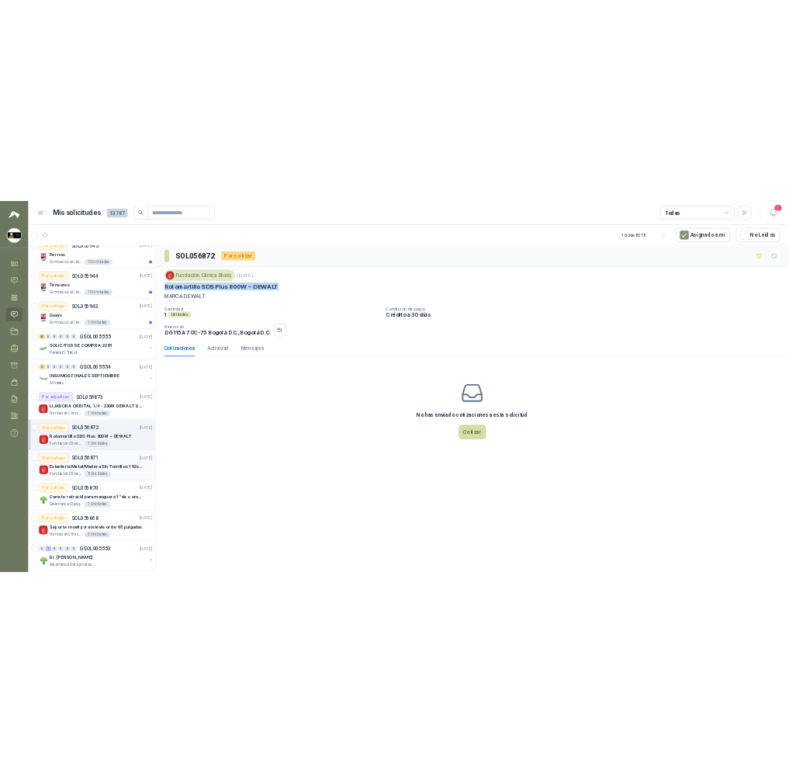
scroll to position [116, 0]
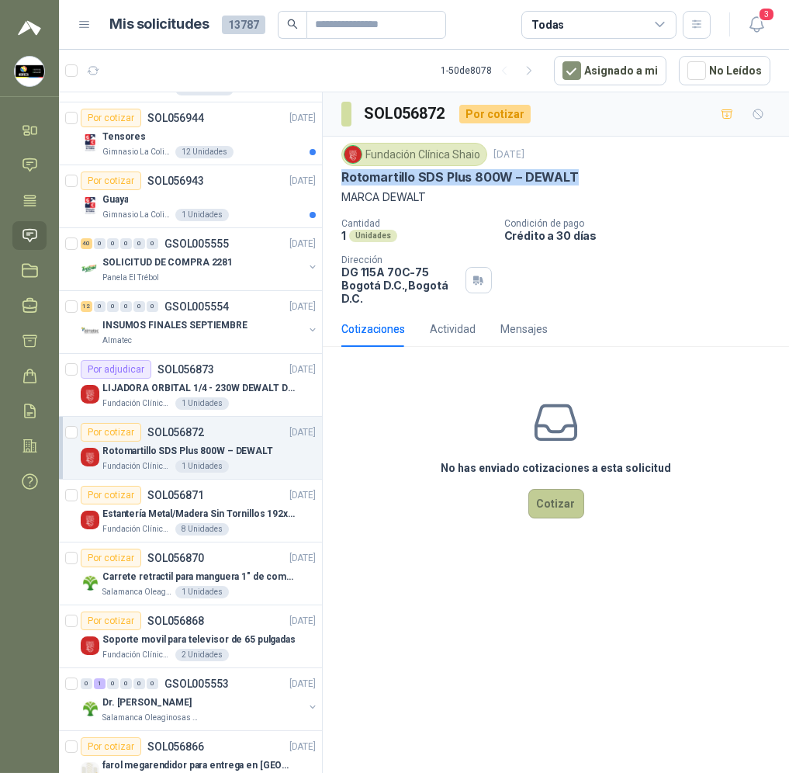
click at [549, 511] on button "Cotizar" at bounding box center [557, 503] width 56 height 29
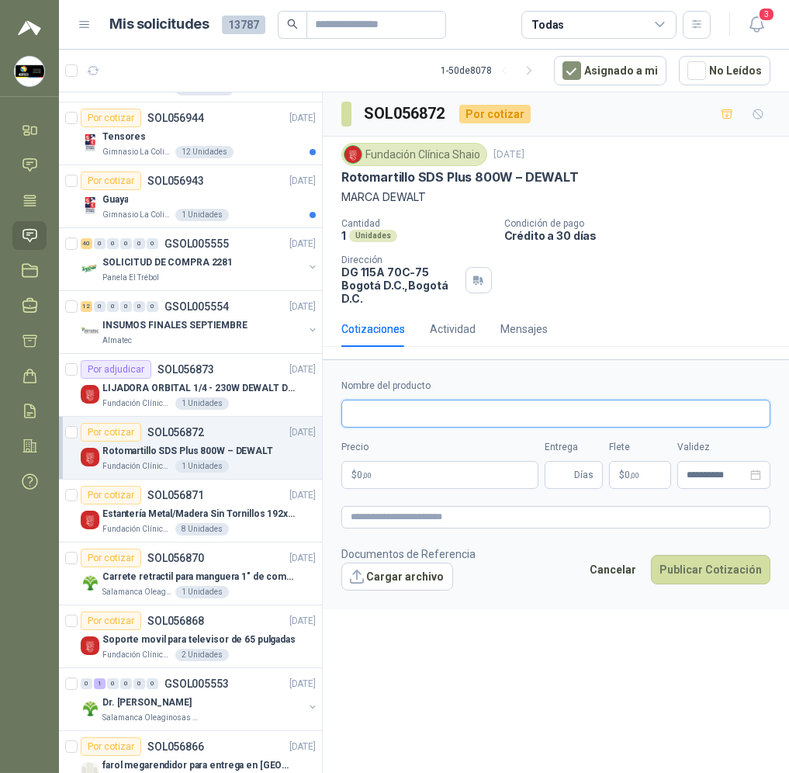
drag, startPoint x: 468, startPoint y: 406, endPoint x: 494, endPoint y: 383, distance: 34.6
click at [468, 407] on input "Nombre del producto" at bounding box center [555, 414] width 429 height 28
click at [404, 538] on form "**********" at bounding box center [556, 483] width 466 height 249
click at [452, 415] on input "Nombre del producto" at bounding box center [555, 414] width 429 height 28
paste input "**********"
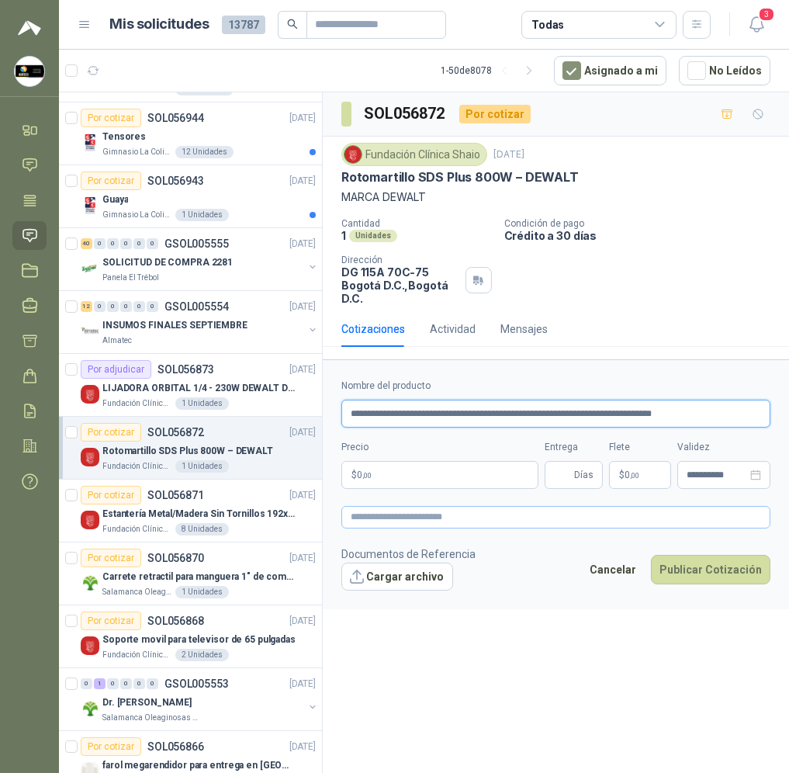
type input "**********"
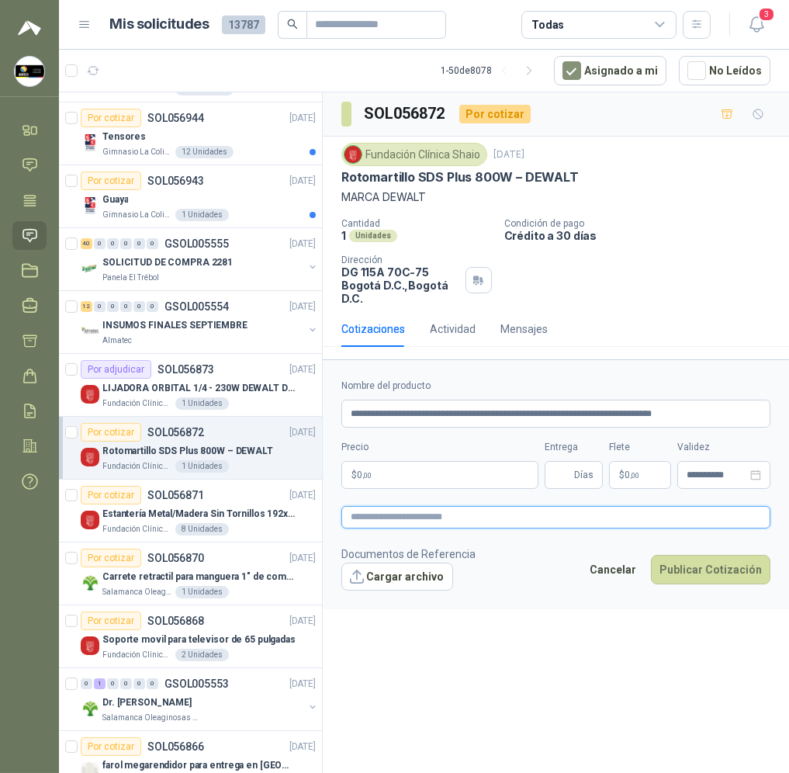
click at [409, 515] on textarea at bounding box center [555, 517] width 429 height 23
paste textarea "**********"
type textarea "**********"
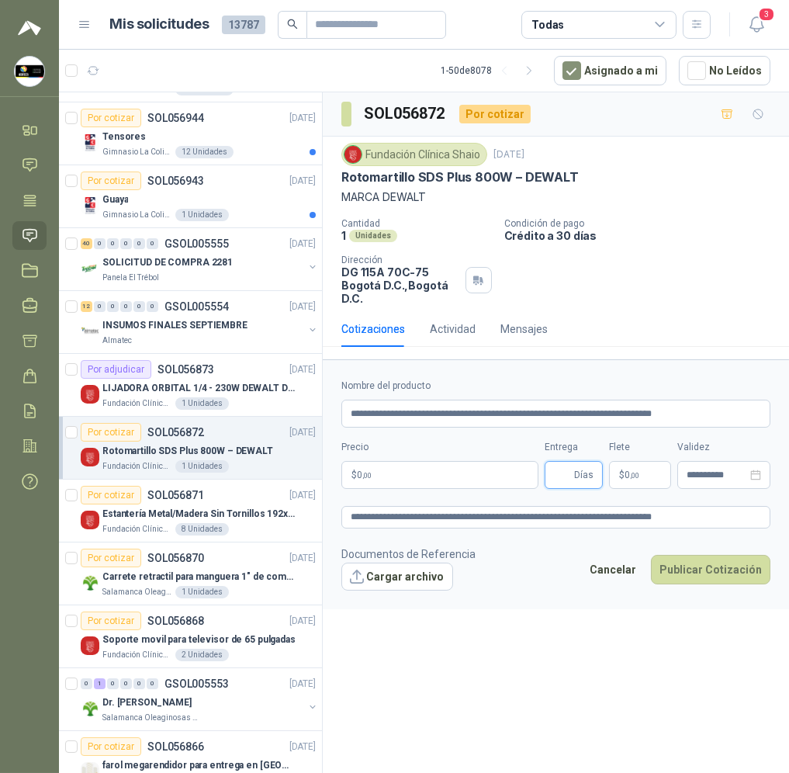
click at [560, 477] on input "Entrega" at bounding box center [562, 475] width 17 height 26
type input "*"
drag, startPoint x: 477, startPoint y: 476, endPoint x: 487, endPoint y: 445, distance: 31.9
click at [477, 476] on body "[PERSON_NAME] Soluciones Industriales D&D Inicio Chat Tareas Solicitudes Licita…" at bounding box center [394, 386] width 789 height 773
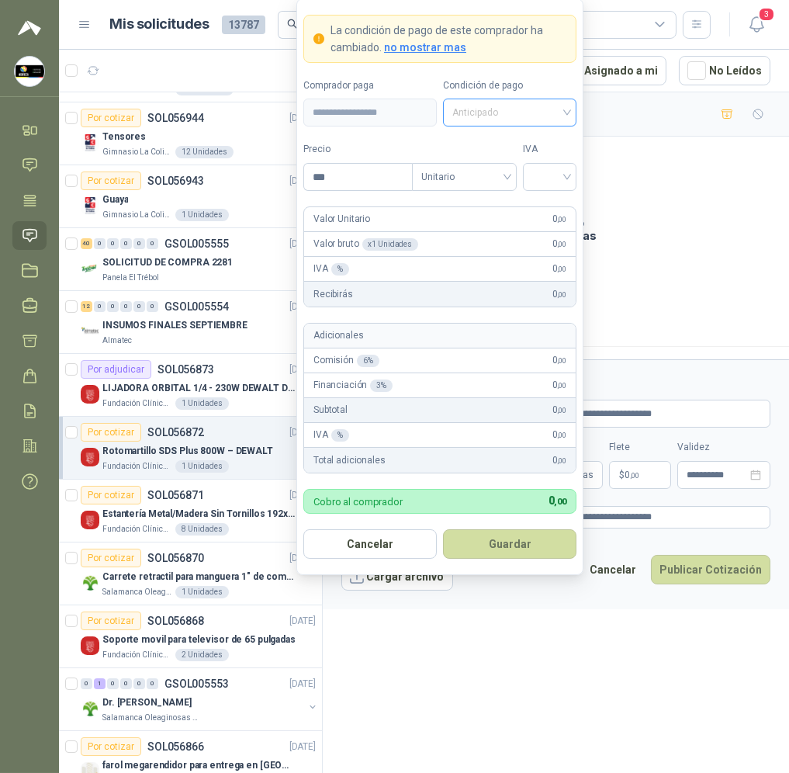
click at [499, 117] on span "Anticipado" at bounding box center [509, 112] width 115 height 23
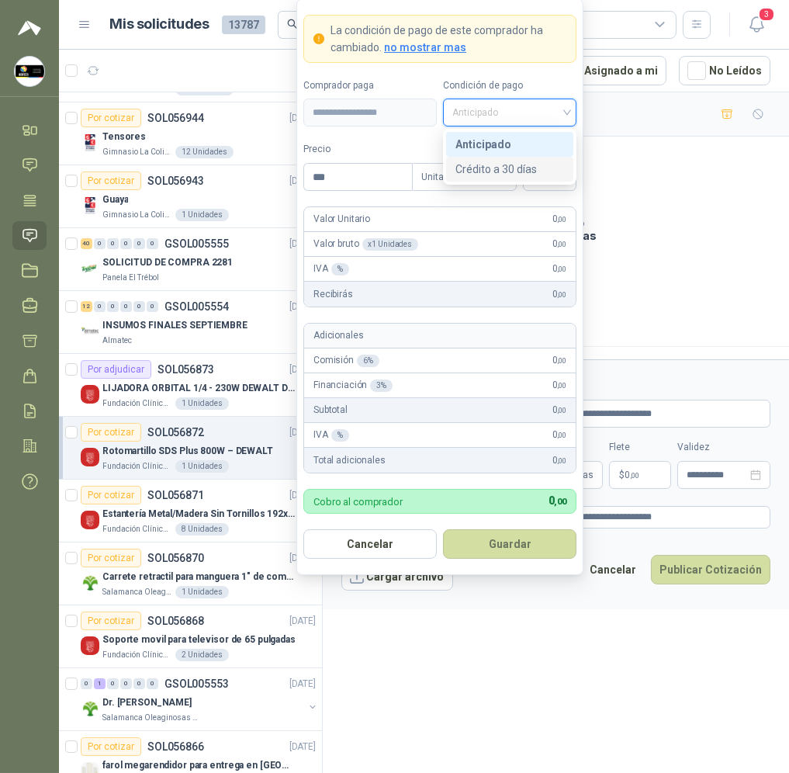
click at [527, 167] on div "Crédito a 30 días" at bounding box center [510, 169] width 109 height 17
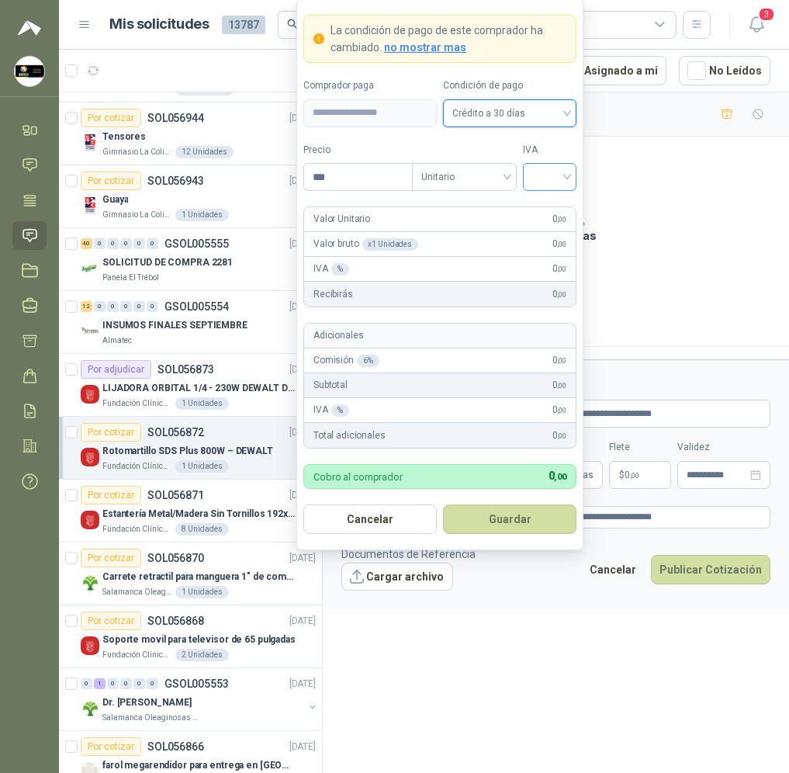
click at [558, 181] on input "search" at bounding box center [549, 175] width 35 height 23
click at [556, 205] on div "19%" at bounding box center [550, 208] width 29 height 17
click at [365, 179] on input "***" at bounding box center [358, 177] width 108 height 26
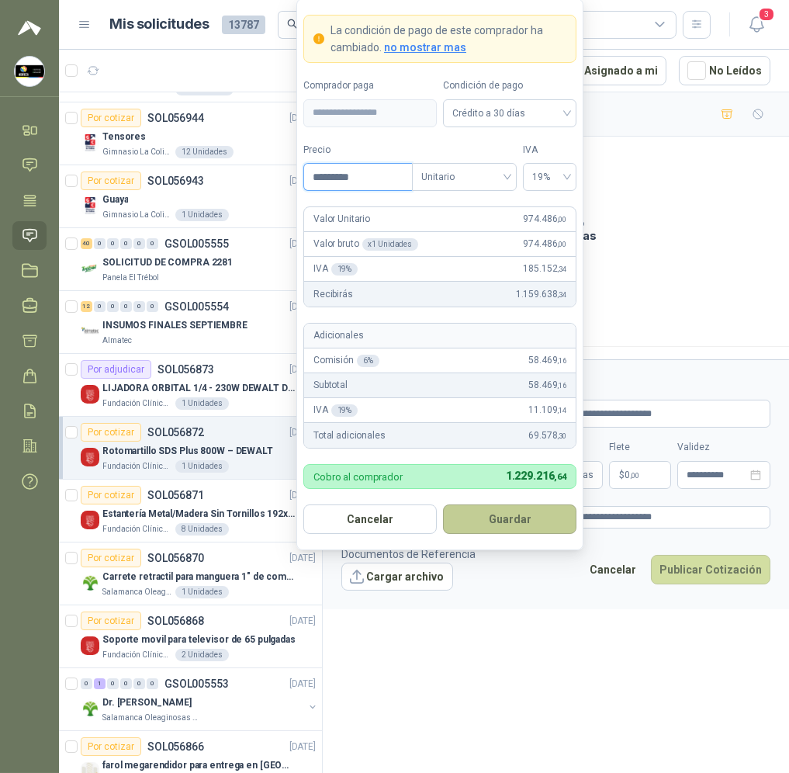
type input "*********"
click at [544, 519] on button "Guardar" at bounding box center [509, 518] width 133 height 29
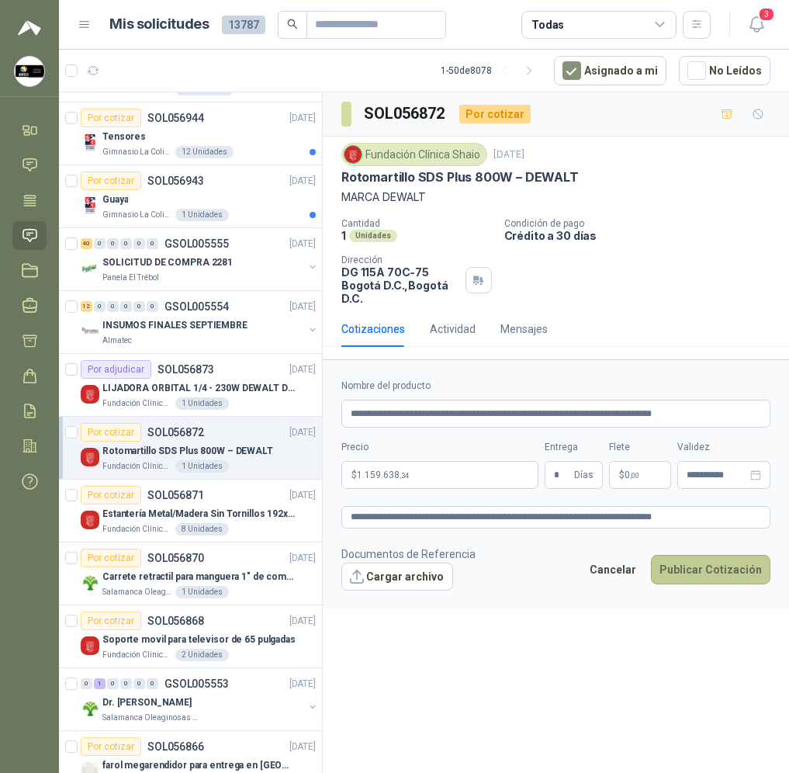
click at [682, 567] on button "Publicar Cotización" at bounding box center [711, 569] width 120 height 29
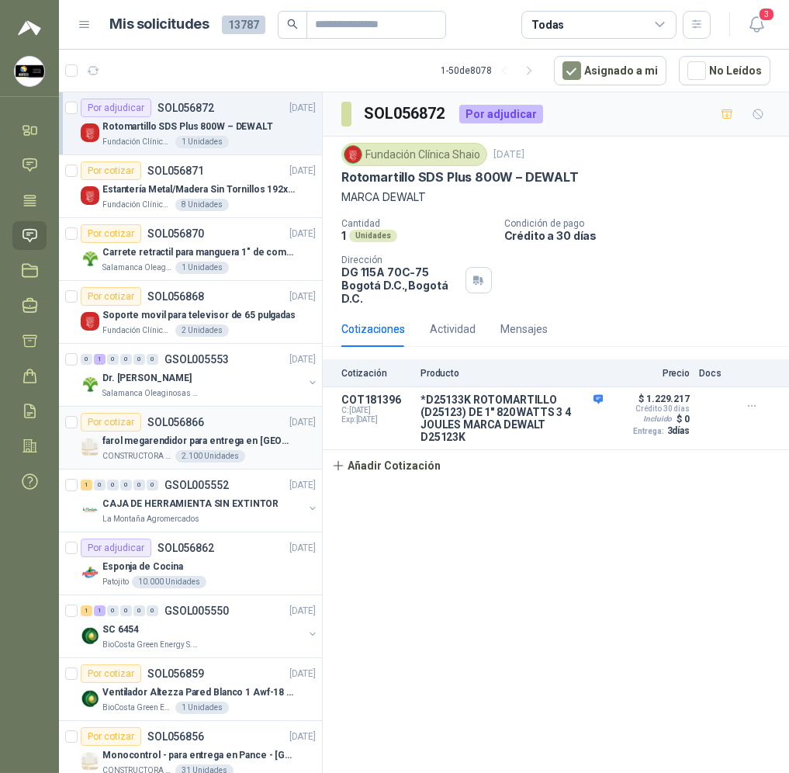
scroll to position [465, 0]
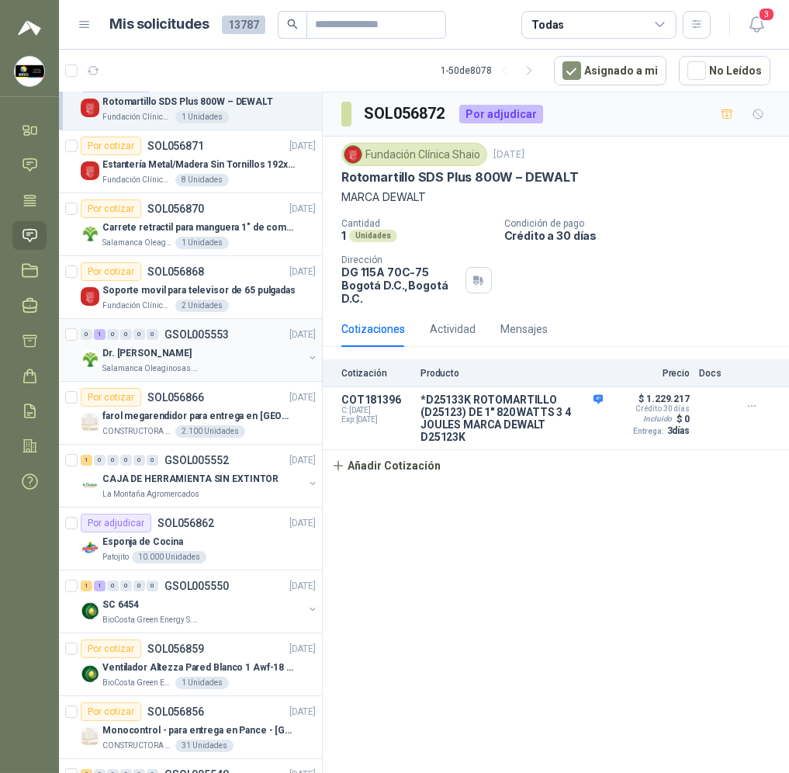
click at [221, 363] on div "Salamanca Oleaginosas SAS" at bounding box center [202, 368] width 201 height 12
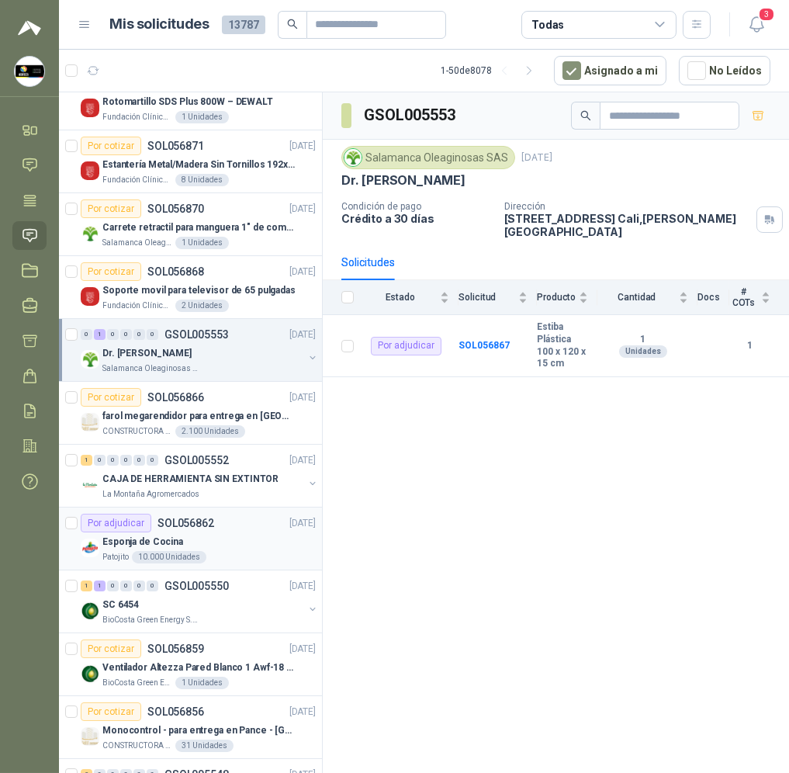
click at [210, 532] on div "Esponja de Cocina" at bounding box center [208, 541] width 213 height 19
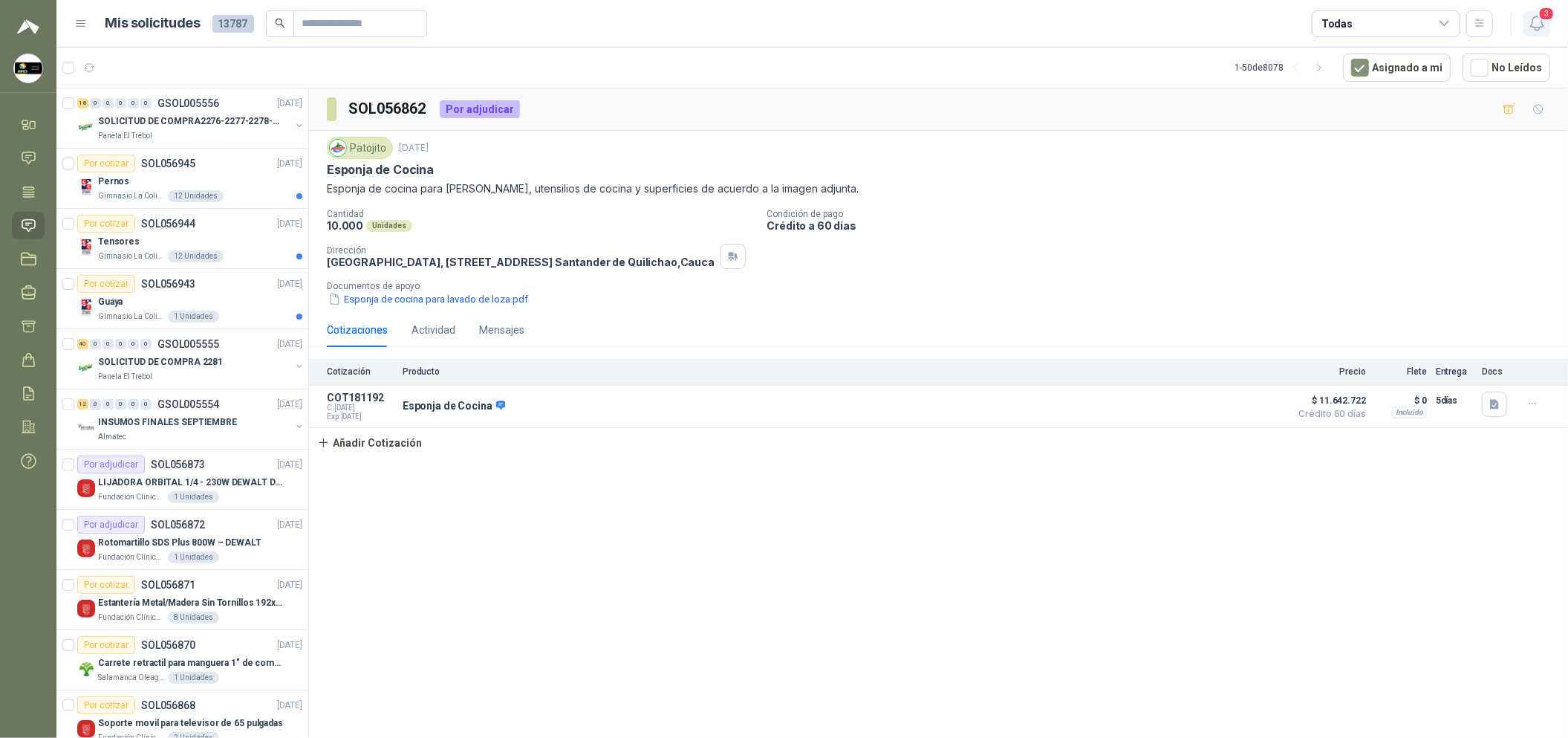
click at [1538, 31] on icon "button" at bounding box center [1536, 23] width 18 height 18
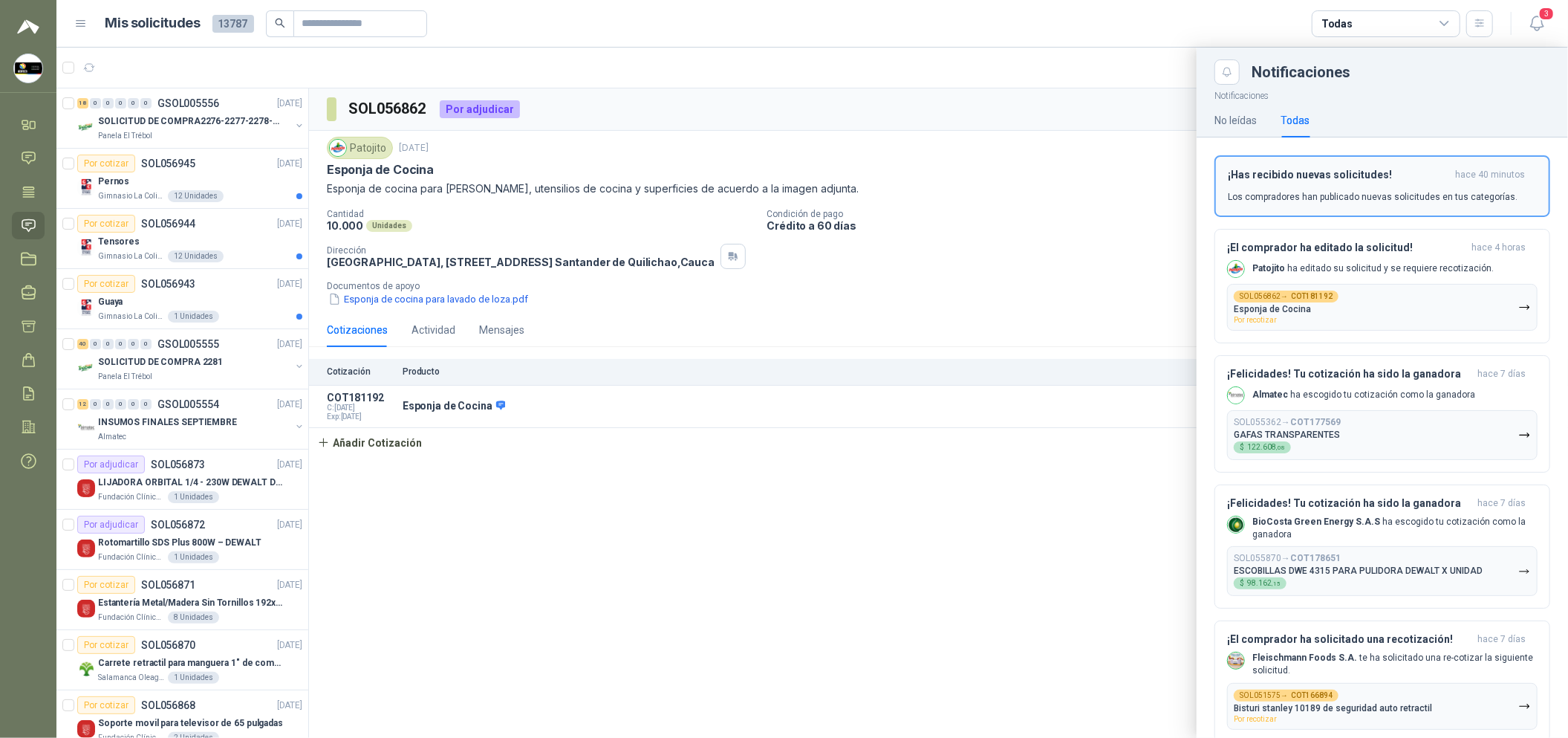
click at [1296, 165] on button "¡Has recibido nuevas solicitudes! hace 40 minutos Los compradores han publicado…" at bounding box center [1382, 186] width 336 height 61
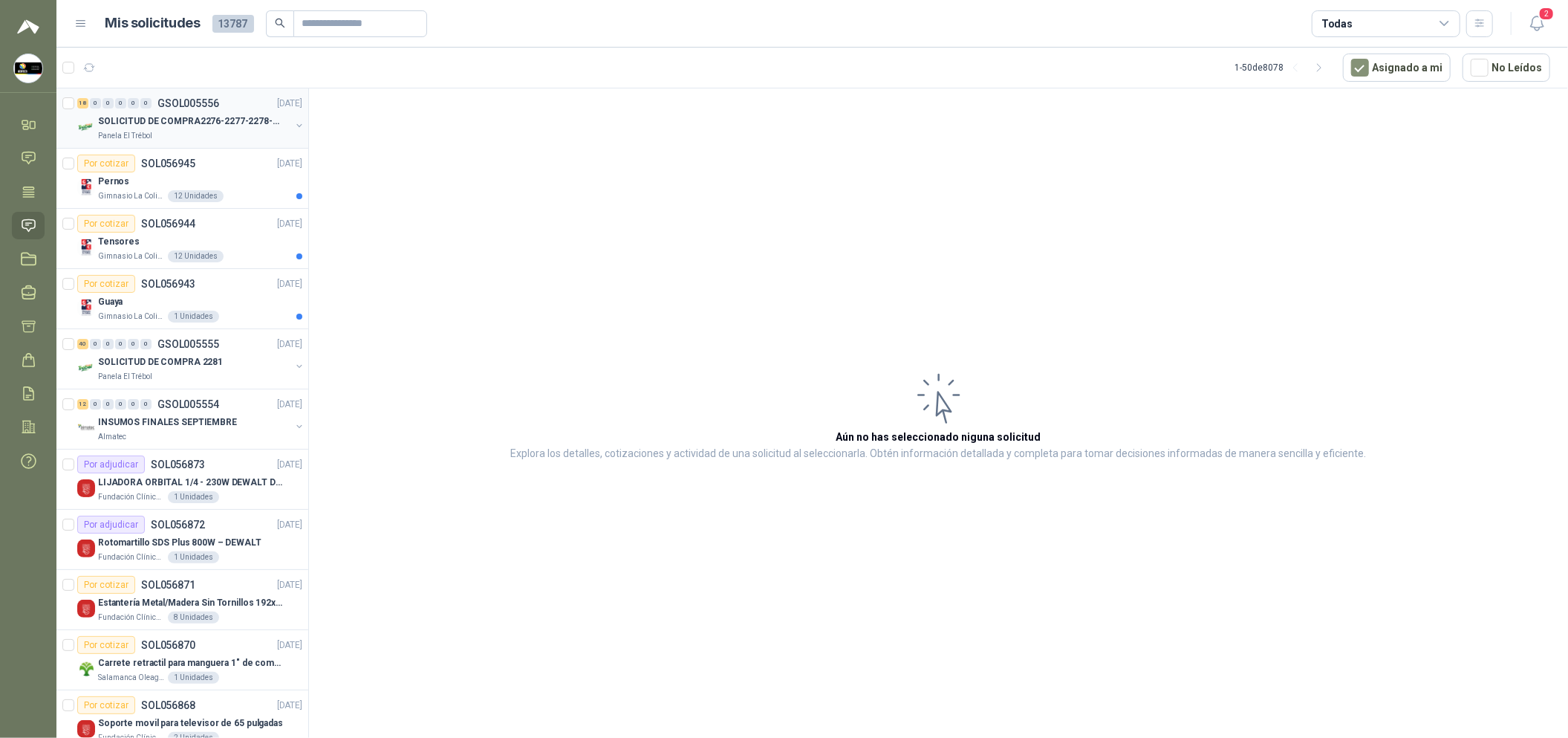
click at [126, 101] on div "18 0 0 0 0 0" at bounding box center [115, 102] width 75 height 11
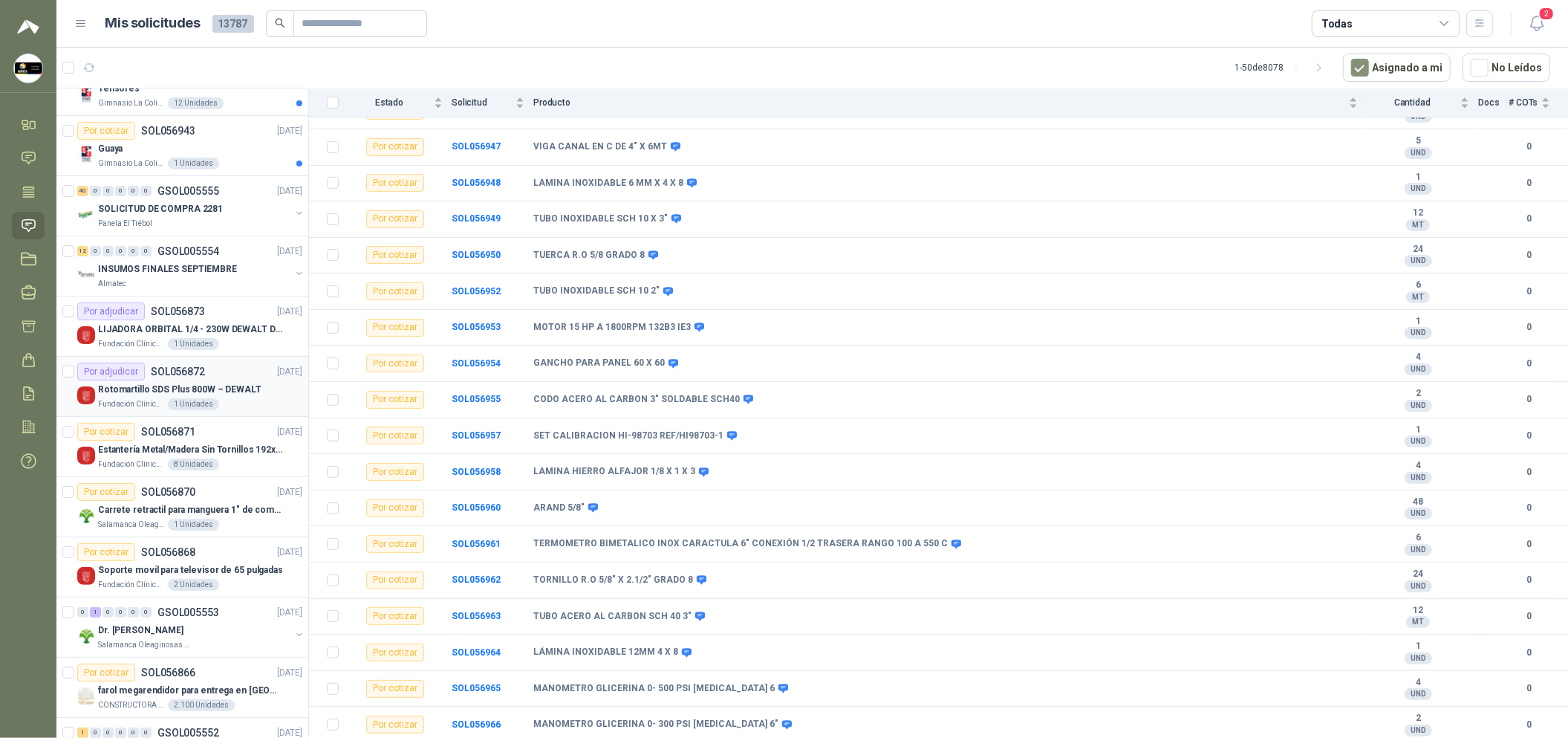
scroll to position [222, 0]
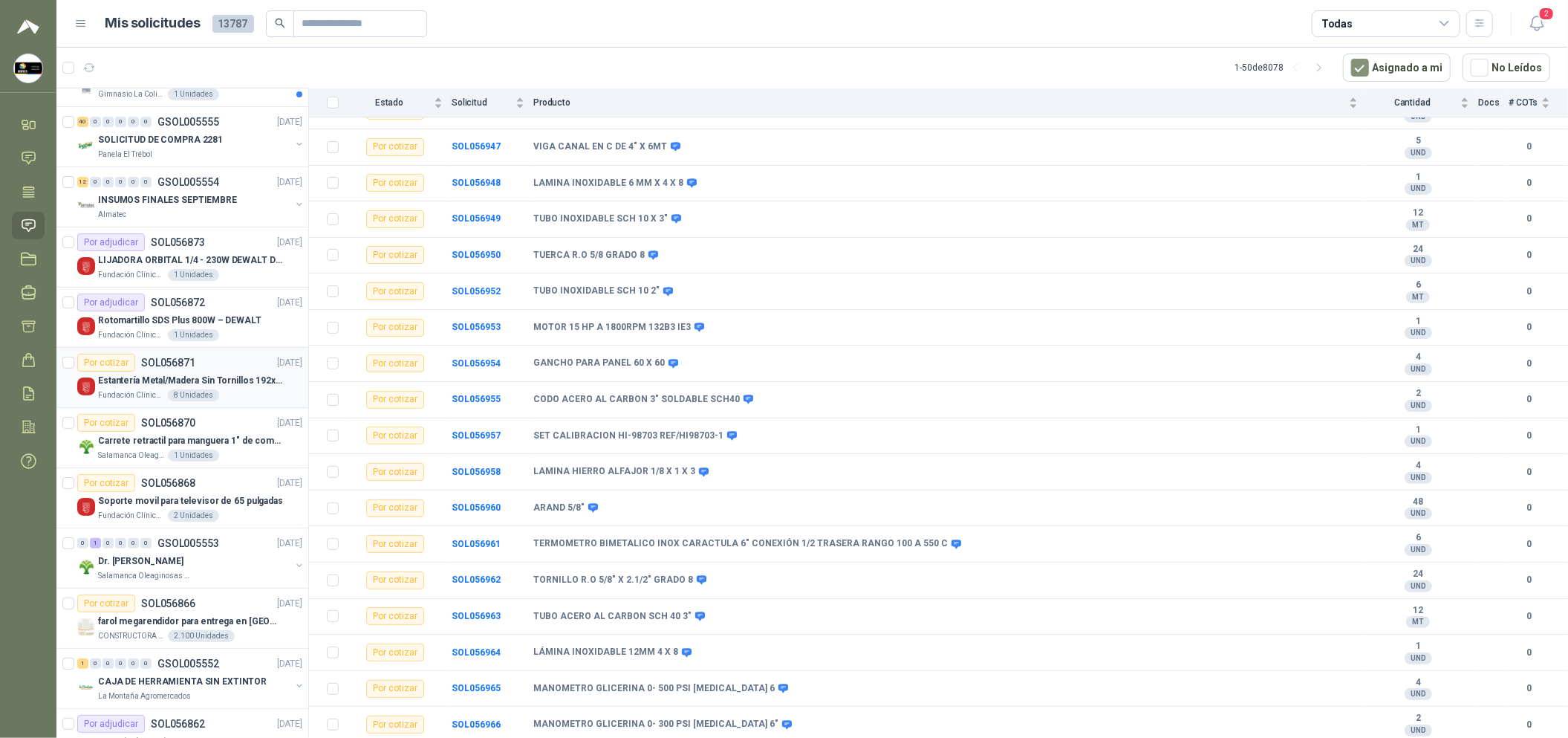
click at [195, 377] on p "Estantería Metal/Madera Sin Tornillos 192x100x50 cm 5 Niveles Gris" at bounding box center [190, 380] width 185 height 14
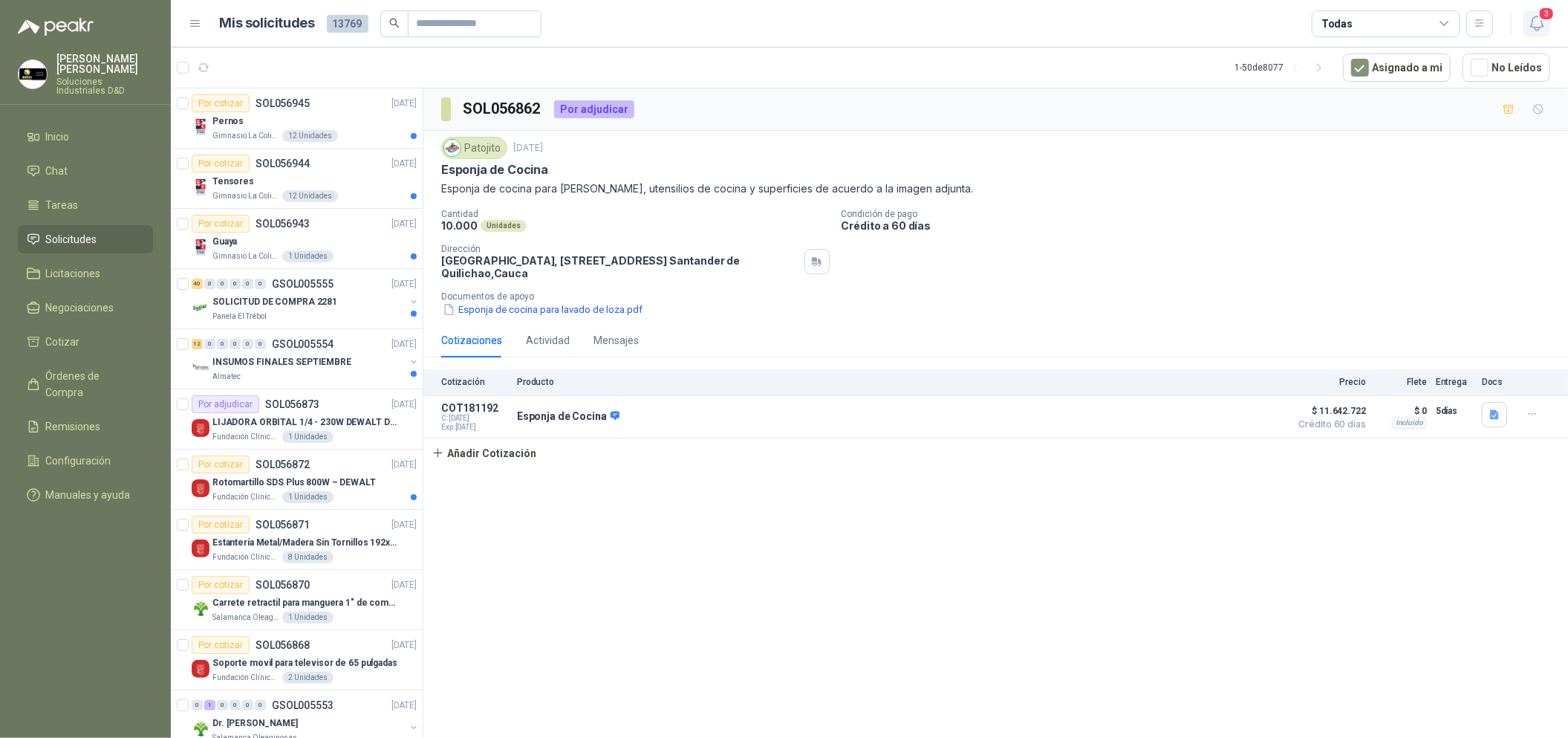
click at [1543, 20] on icon "button" at bounding box center [1536, 23] width 18 height 18
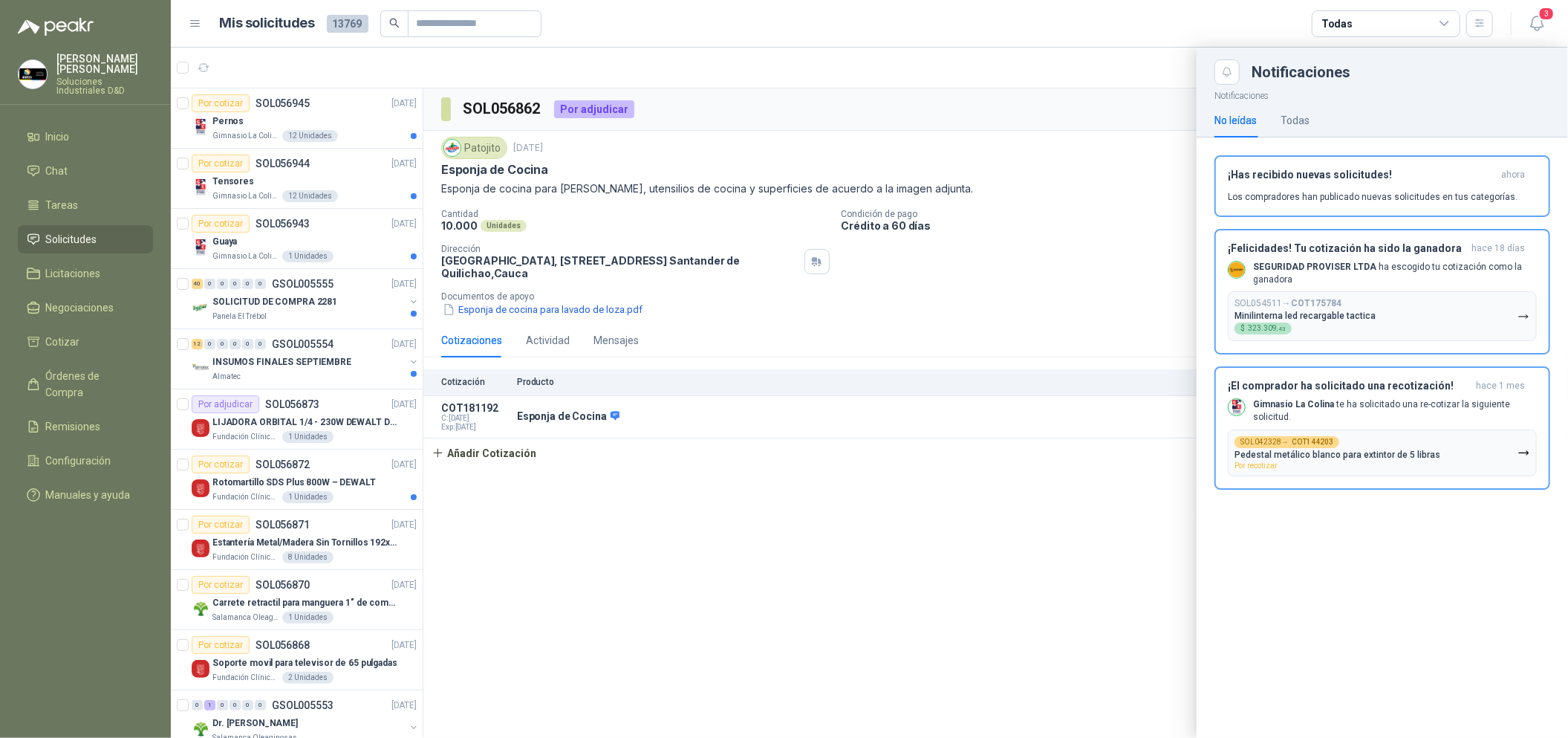
click at [1144, 321] on div at bounding box center [870, 392] width 1398 height 690
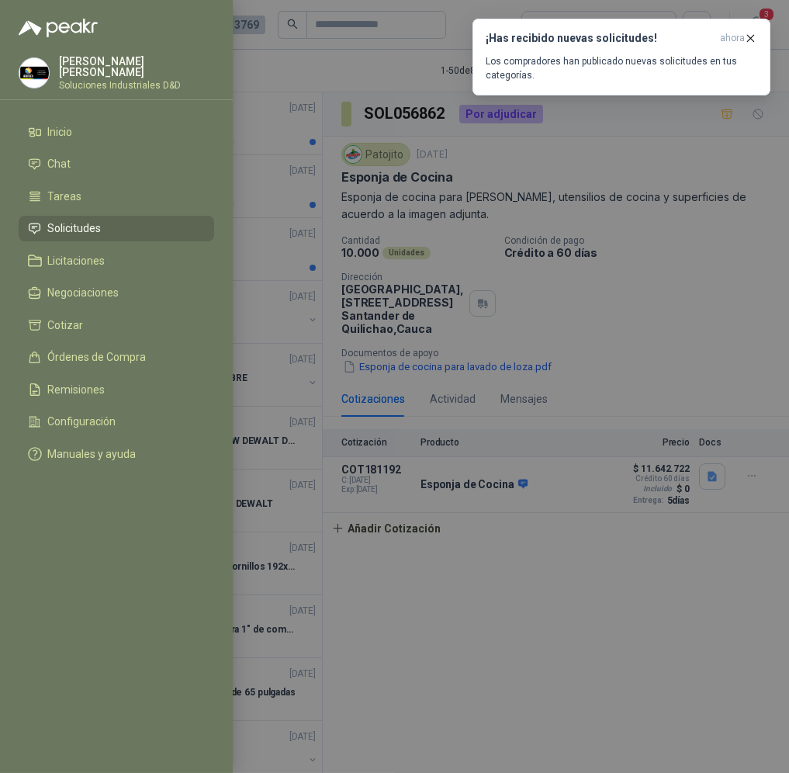
click at [393, 472] on div at bounding box center [394, 386] width 789 height 773
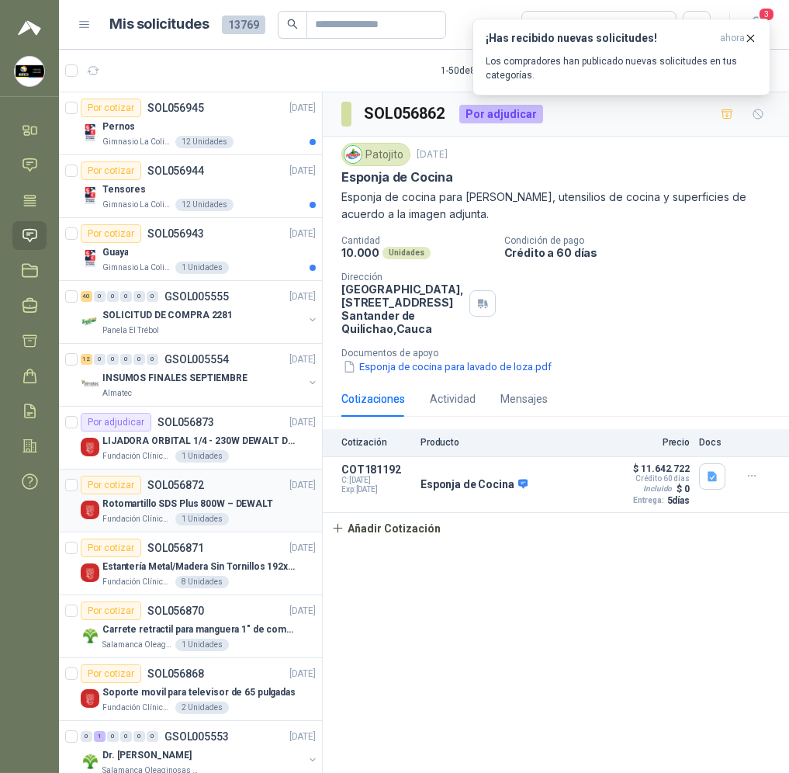
click at [236, 510] on p "Rotomartillo SDS Plus 800W – DEWALT" at bounding box center [187, 504] width 171 height 15
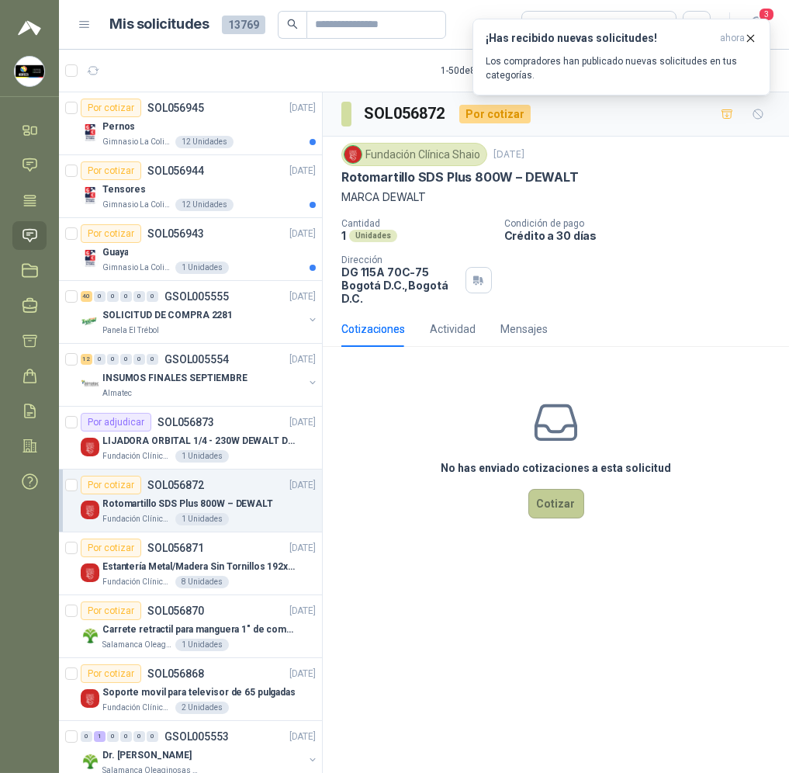
click at [568, 506] on button "Cotizar" at bounding box center [557, 503] width 56 height 29
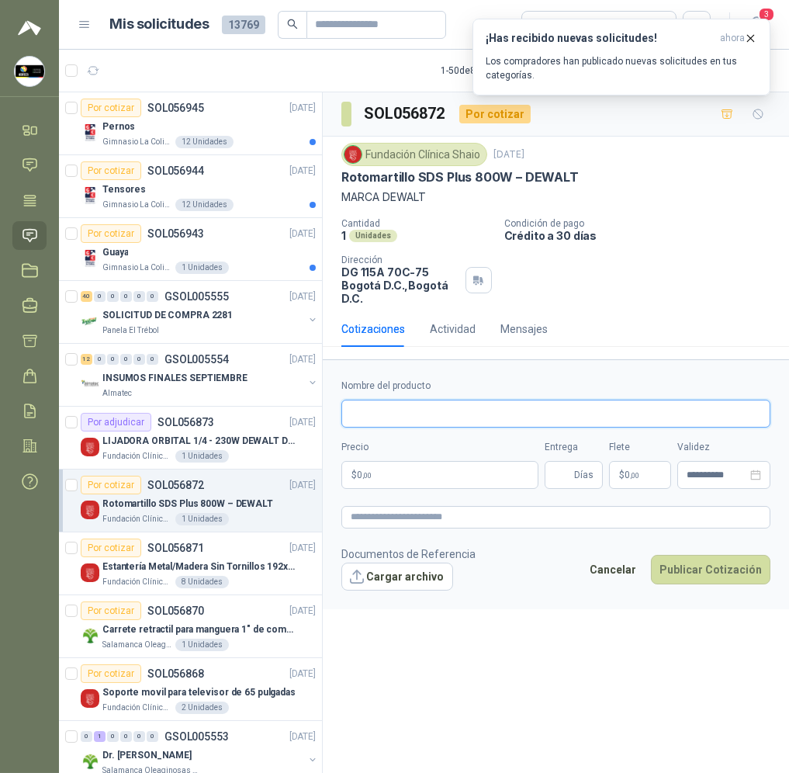
click at [493, 415] on input "Nombre del producto" at bounding box center [555, 414] width 429 height 28
paste input "**********"
type input "**********"
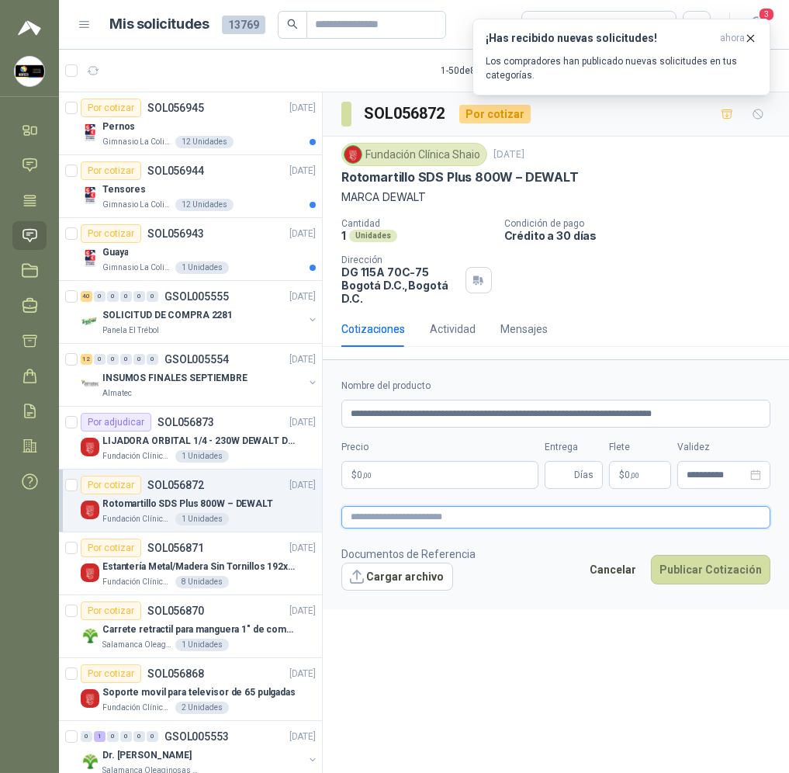
click at [488, 522] on textarea at bounding box center [555, 517] width 429 height 23
paste textarea "**********"
type textarea "**********"
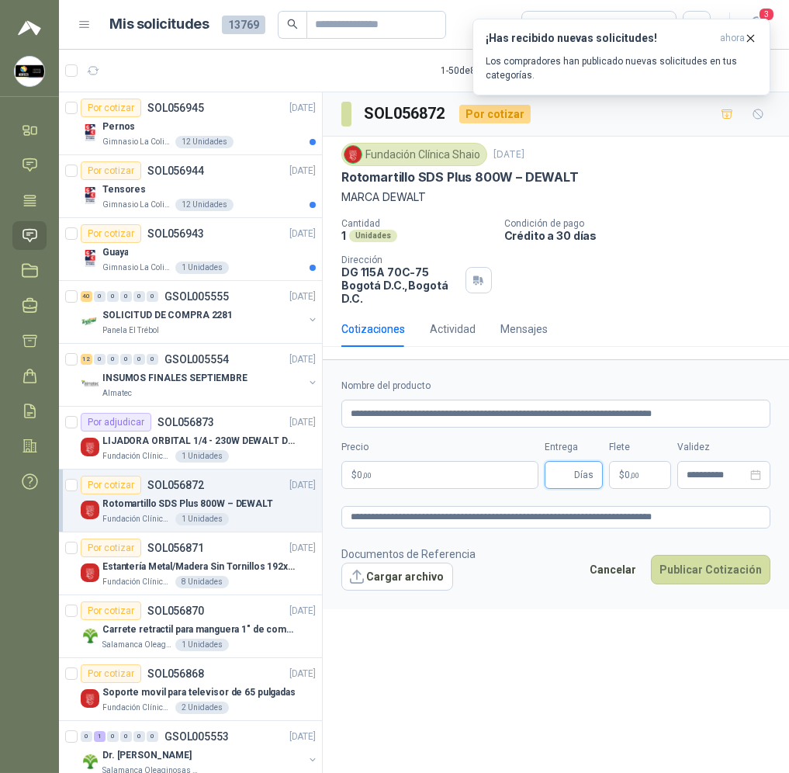
click at [563, 480] on input "Entrega" at bounding box center [562, 475] width 17 height 26
type input "*"
